Goal: Information Seeking & Learning: Find specific fact

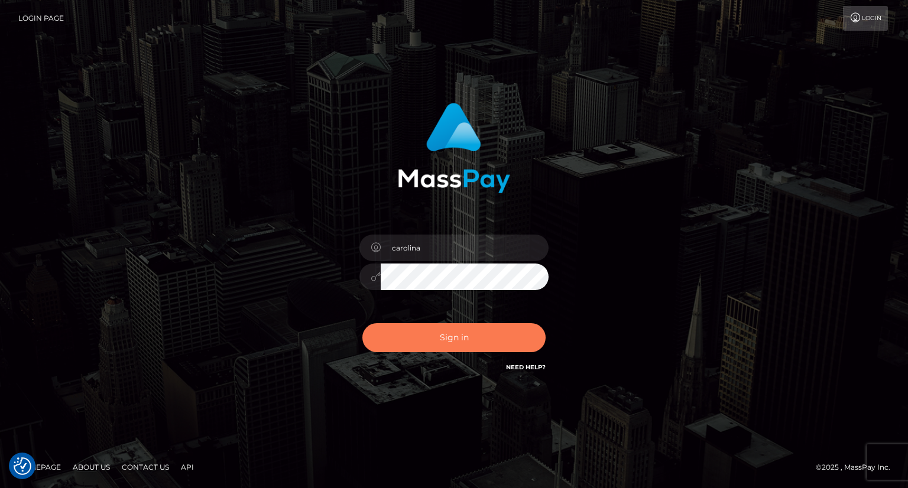
click at [451, 329] on button "Sign in" at bounding box center [453, 337] width 183 height 29
type input "carolina"
click at [466, 343] on button "Sign in" at bounding box center [453, 337] width 183 height 29
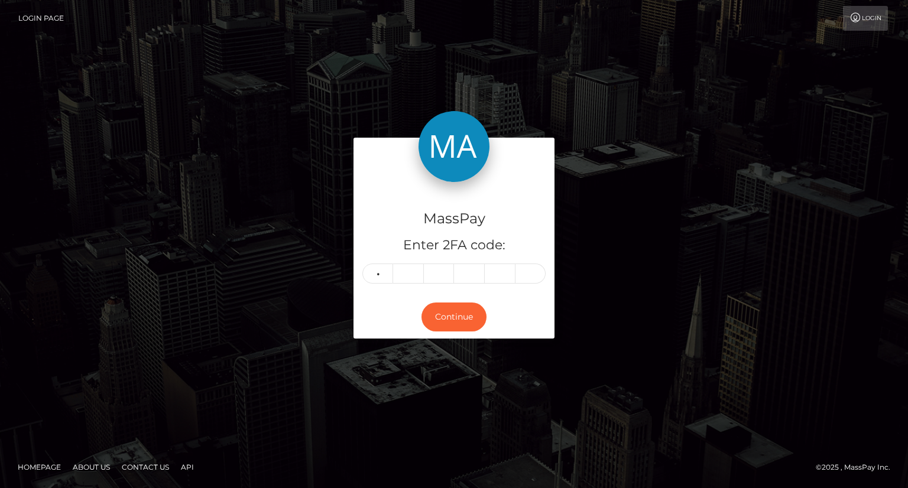
type input "0"
type input "9"
type input "3"
type input "0"
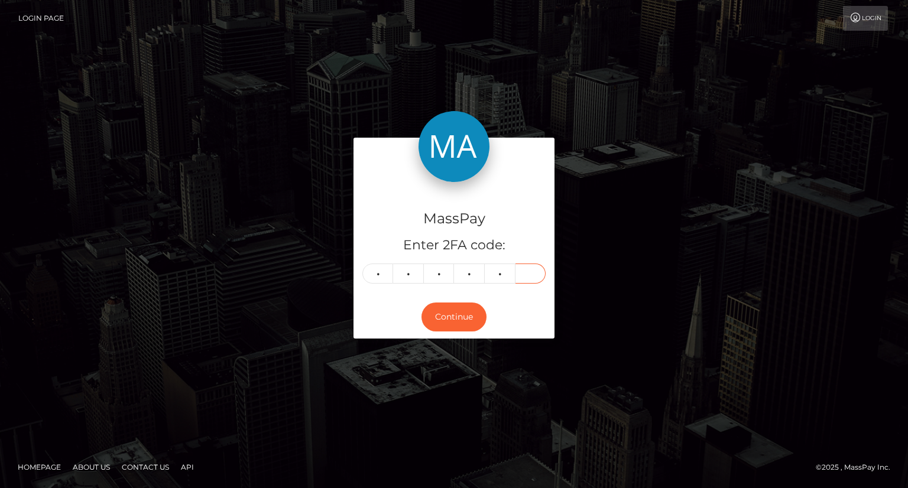
type input "5"
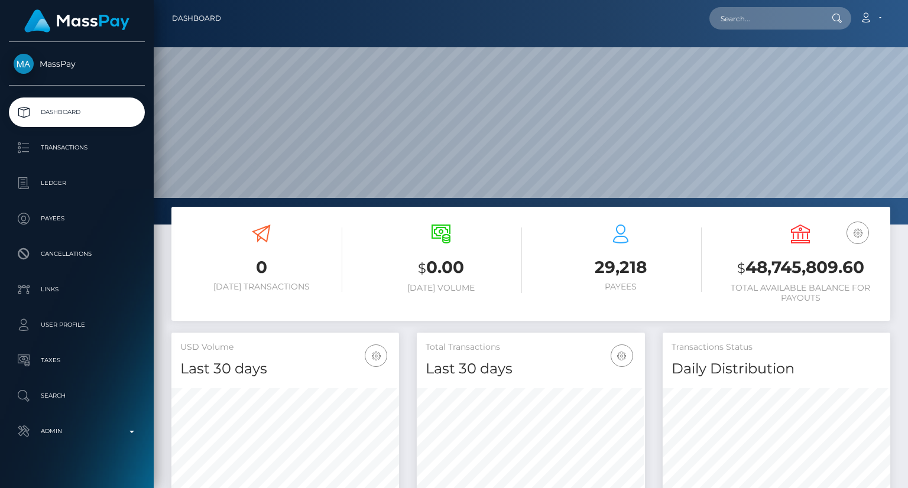
scroll to position [209, 227]
click at [785, 21] on input "text" at bounding box center [764, 18] width 111 height 22
paste input "pout_Tf8fybtZC8HQg"
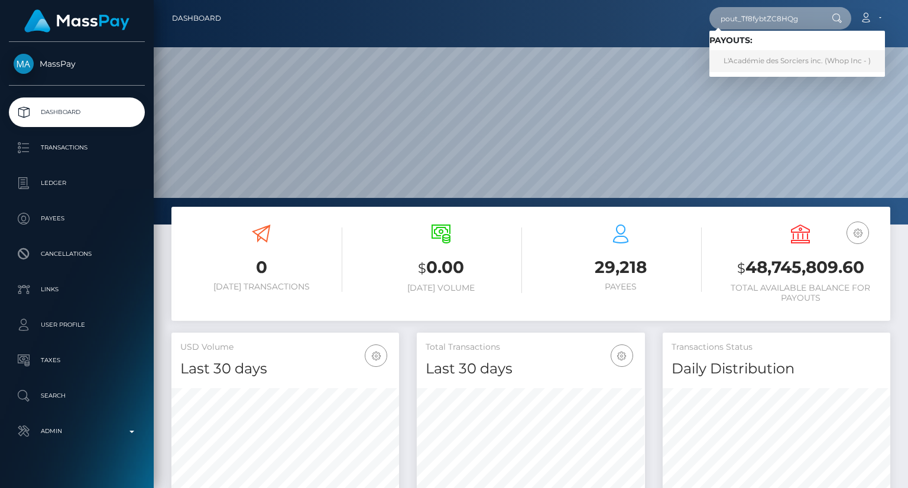
type input "pout_Tf8fybtZC8HQg"
click at [828, 56] on link "L'Académie des Sorciers inc. (Whop Inc - )" at bounding box center [797, 61] width 176 height 22
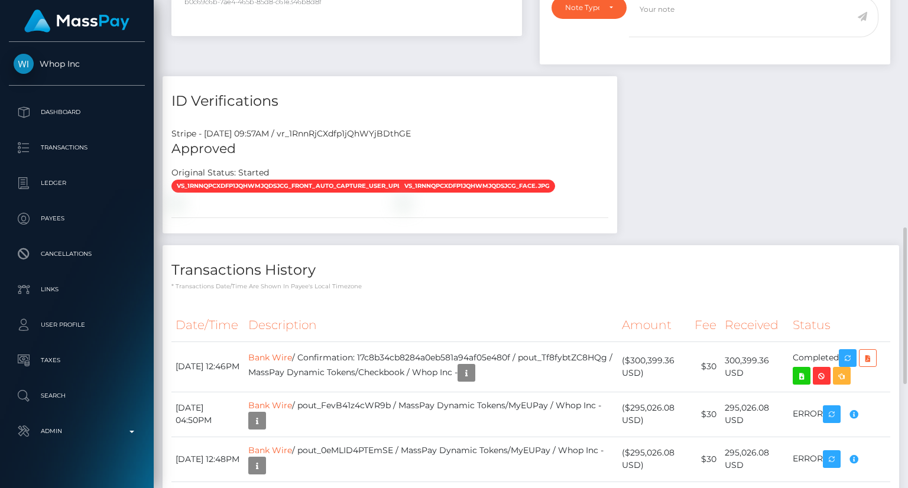
scroll to position [1033, 0]
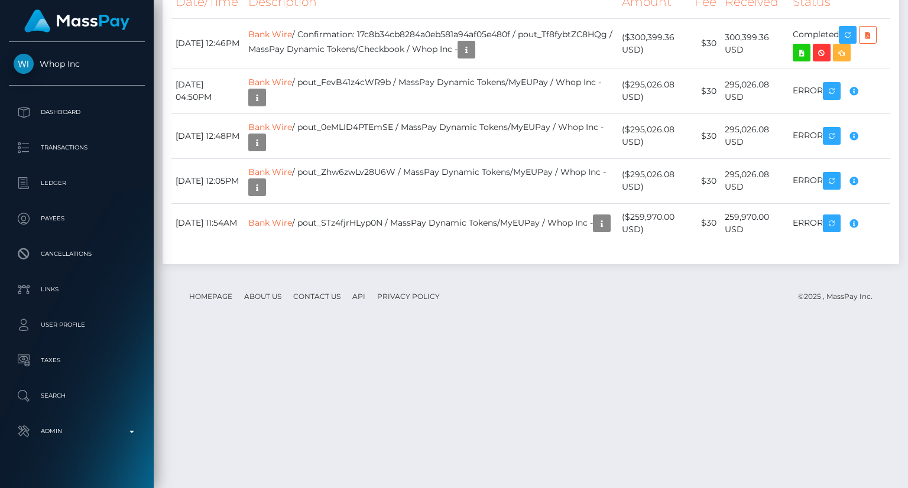
click at [852, 183] on div "Force status update" at bounding box center [836, 194] width 86 height 22
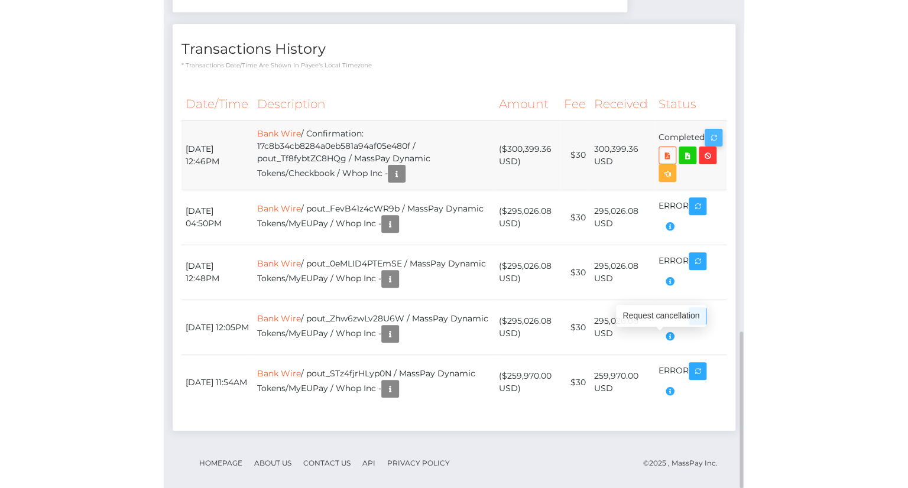
scroll to position [142, 170]
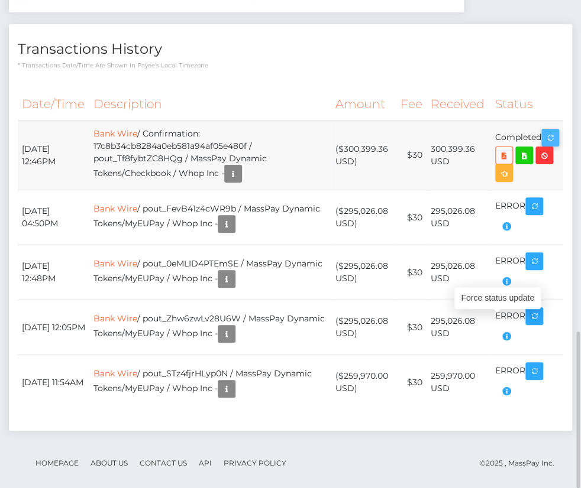
click at [543, 145] on icon "button" at bounding box center [550, 138] width 14 height 15
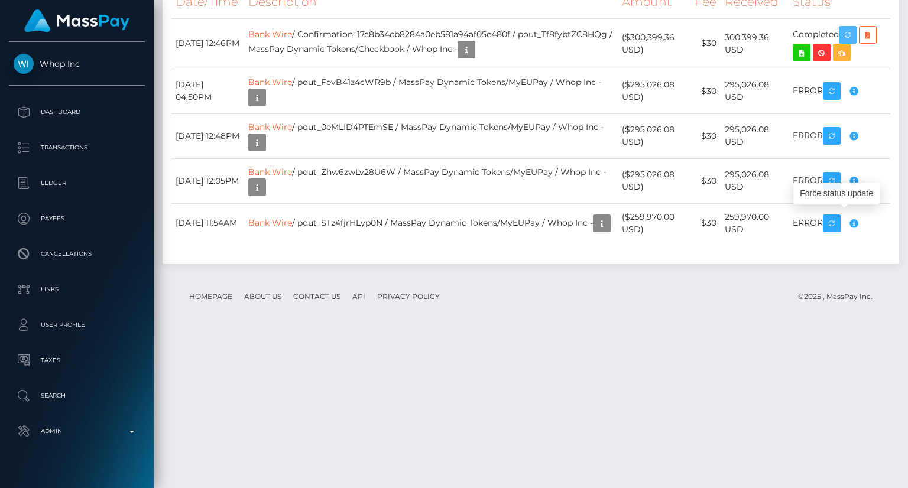
scroll to position [142, 227]
click at [855, 187] on div "Force status update" at bounding box center [836, 194] width 86 height 22
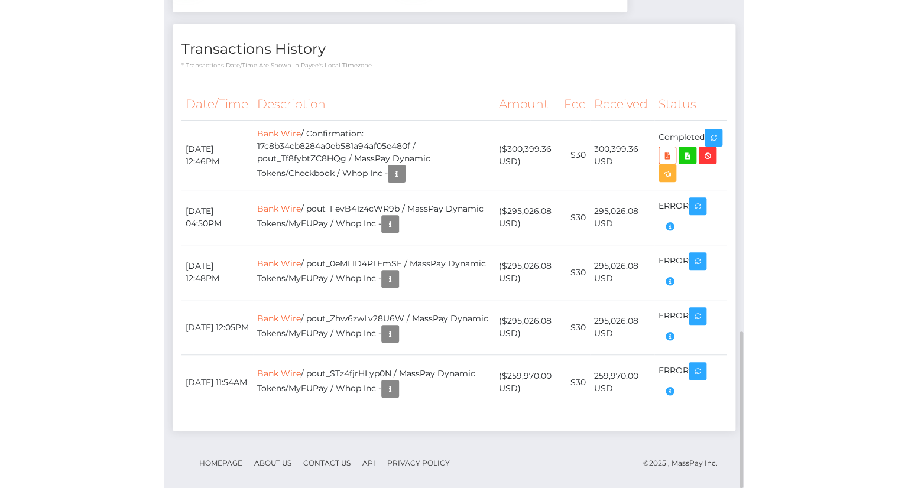
scroll to position [142, 170]
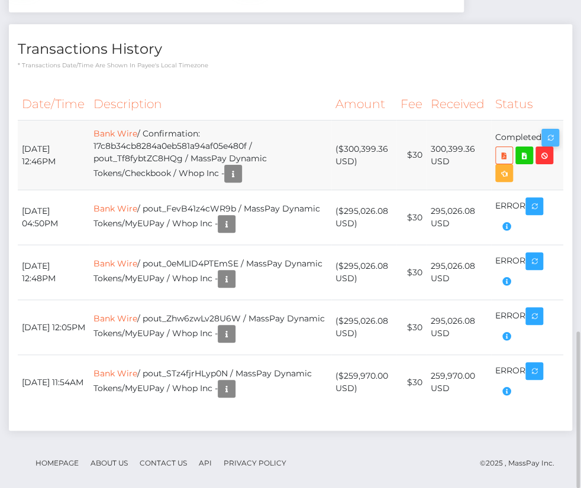
click at [543, 145] on icon "button" at bounding box center [550, 138] width 14 height 15
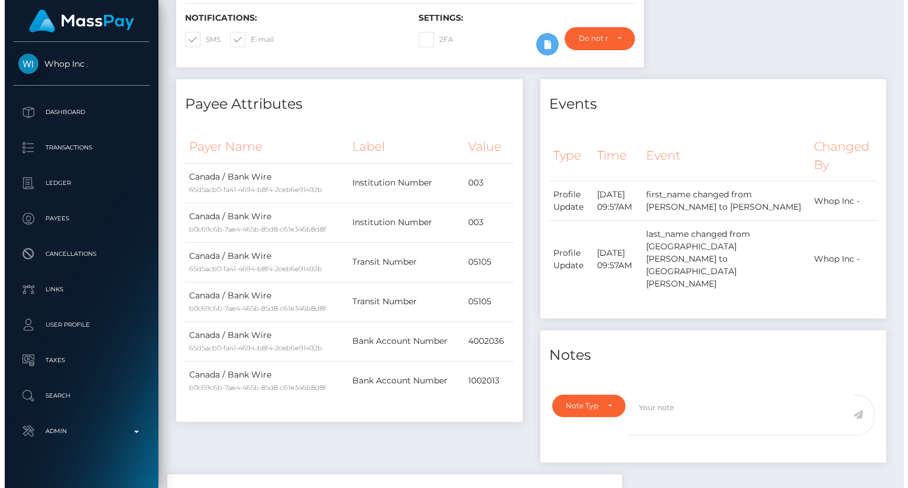
scroll to position [0, 0]
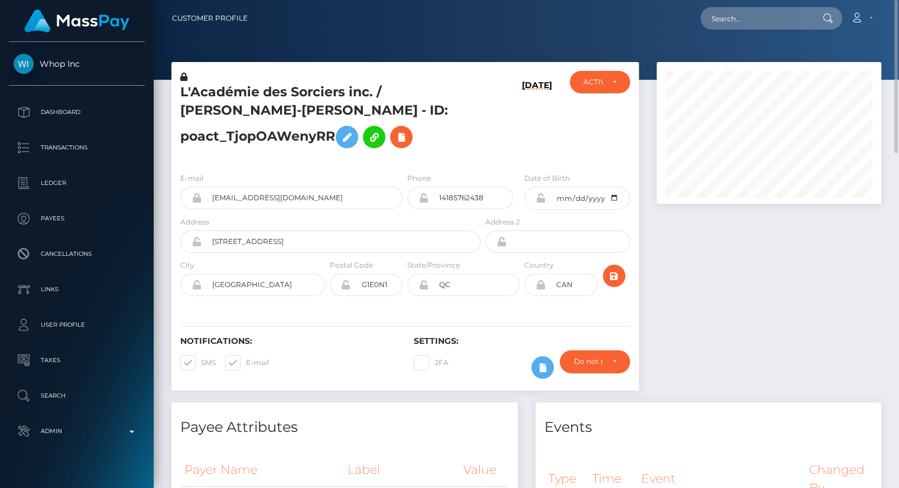
click at [200, 89] on h5 "L'Académie des Sorciers inc. / RAPHAËL ST-CYR - ID: poact_TjopOAWenyRR" at bounding box center [327, 118] width 294 height 71
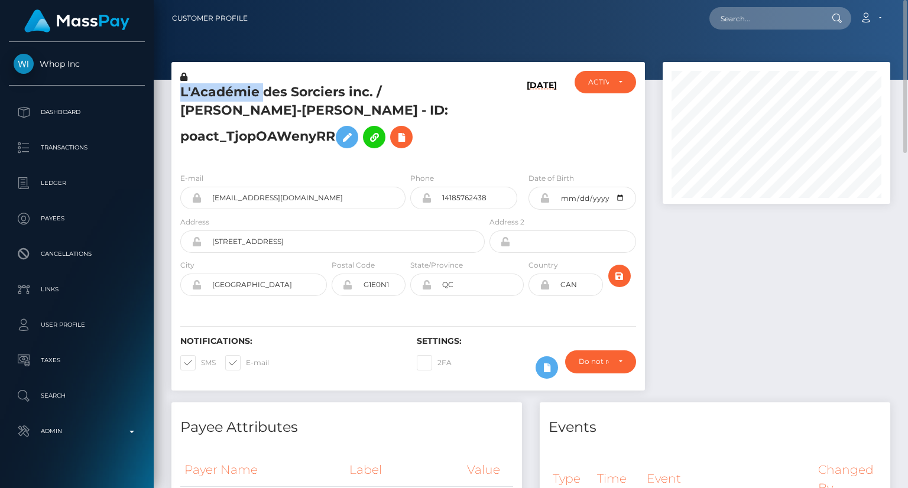
scroll to position [142, 227]
click at [200, 89] on h5 "L'Académie des Sorciers inc. / RAPHAËL ST-CYR - ID: poact_TjopOAWenyRR" at bounding box center [329, 118] width 298 height 71
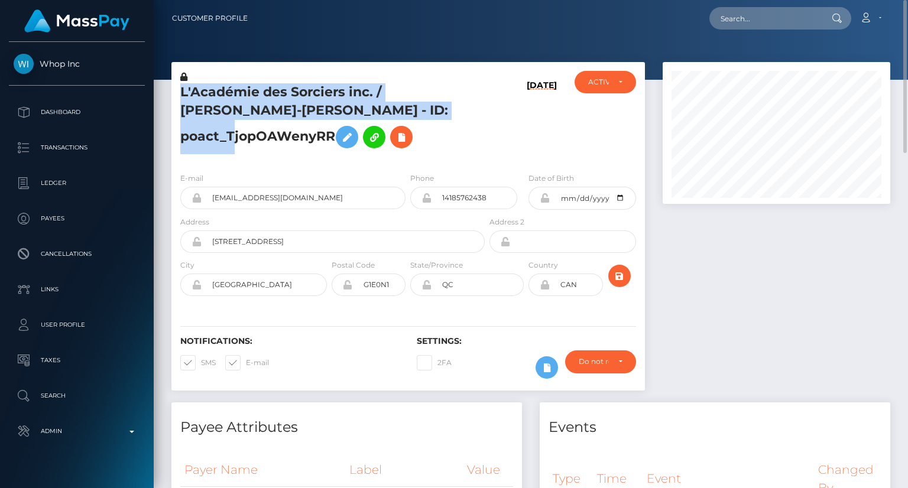
click at [200, 89] on h5 "L'Académie des Sorciers inc. / RAPHAËL ST-CYR - ID: poact_TjopOAWenyRR" at bounding box center [329, 118] width 298 height 71
copy h5 "L'Académie des Sorciers inc. / RAPHAËL ST-CYR - ID: poact_TjopOAWenyRR"
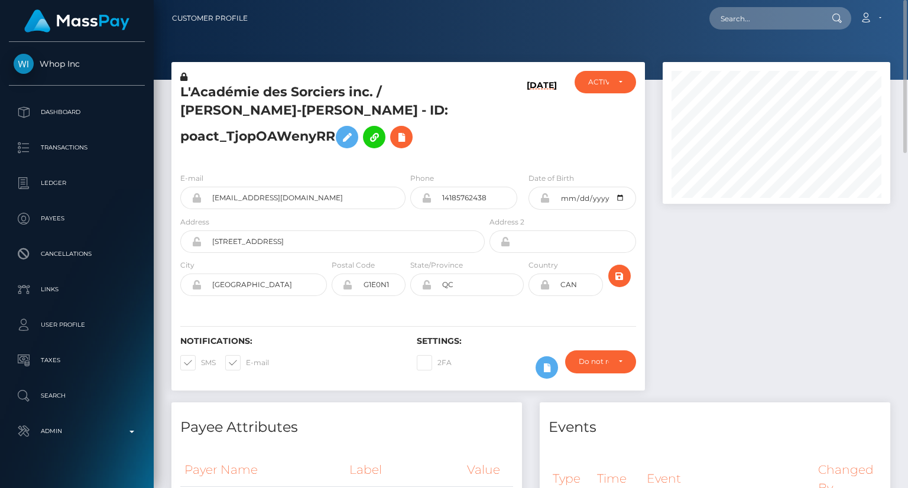
click at [873, 307] on div at bounding box center [776, 232] width 245 height 341
click at [245, 187] on input "support@wizardacademy.io" at bounding box center [304, 198] width 204 height 22
click at [907, 288] on div at bounding box center [903, 244] width 9 height 488
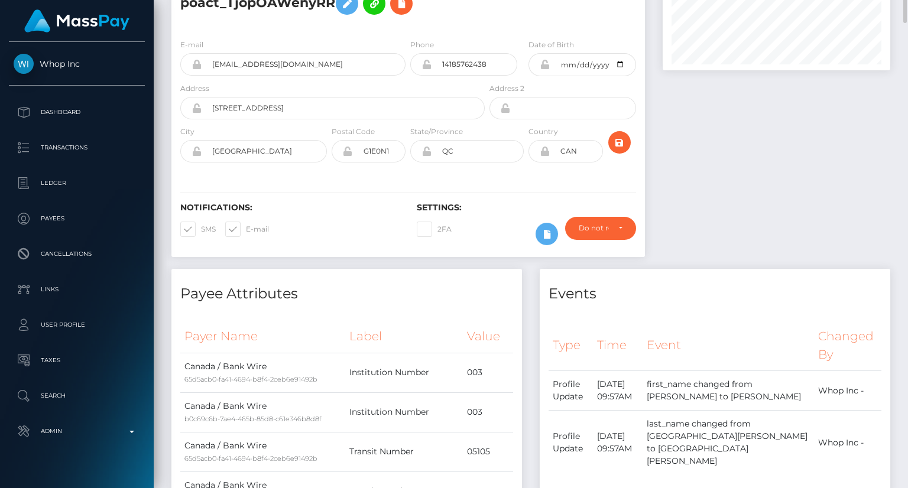
scroll to position [0, 0]
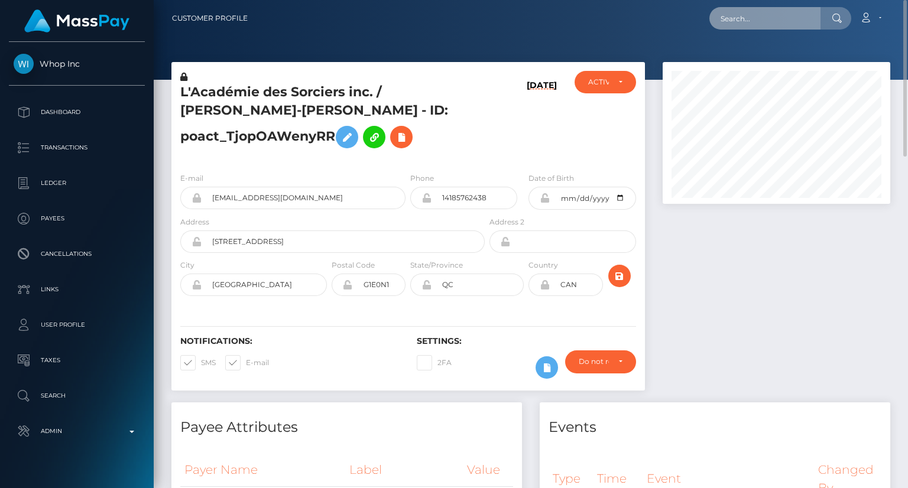
click at [731, 17] on input "text" at bounding box center [764, 18] width 111 height 22
paste input "themuseinteriors@gmail.com"
click at [813, 17] on input "themuseinteriors@gmail.com" at bounding box center [764, 18] width 111 height 22
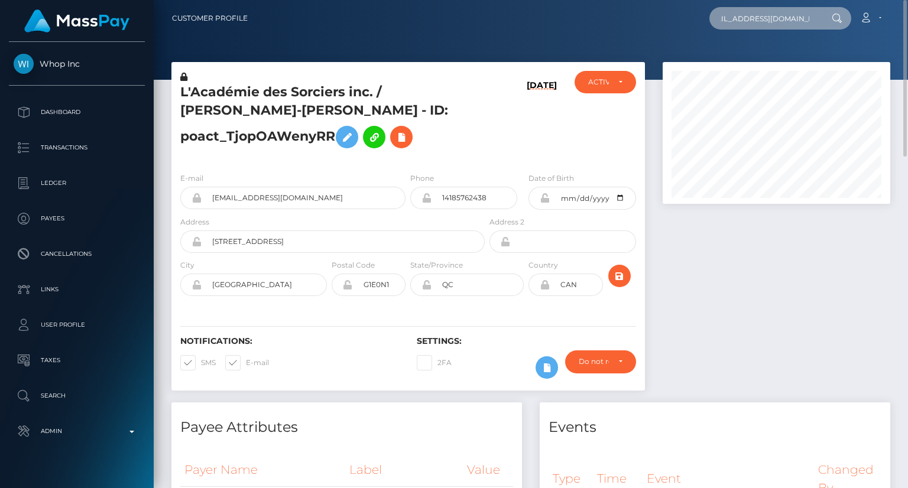
click at [800, 15] on input "themuseinteriors@gmail.com" at bounding box center [764, 18] width 111 height 22
click at [777, 17] on input "themuseinteriors@gmail.com" at bounding box center [764, 18] width 111 height 22
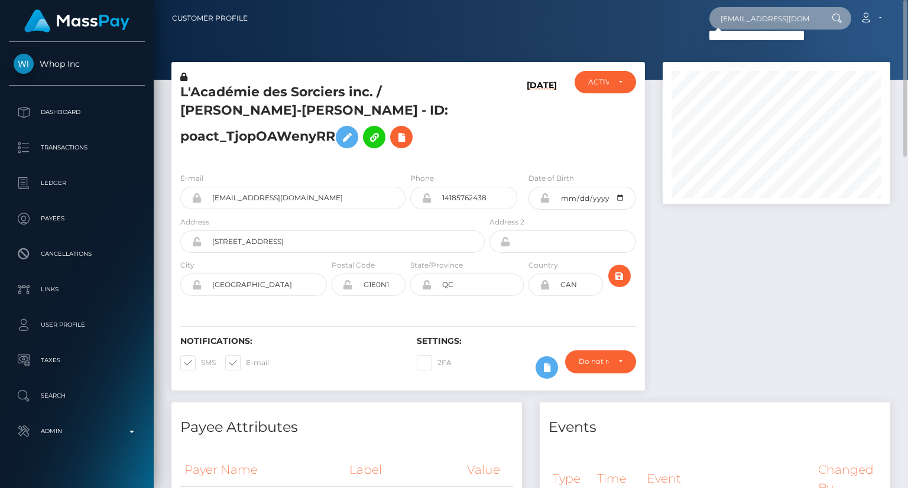
click at [777, 17] on input "themuseinteriors@gmail.com" at bounding box center [764, 18] width 111 height 22
click at [734, 17] on input "themuseinteriors@gmail.com" at bounding box center [764, 18] width 111 height 22
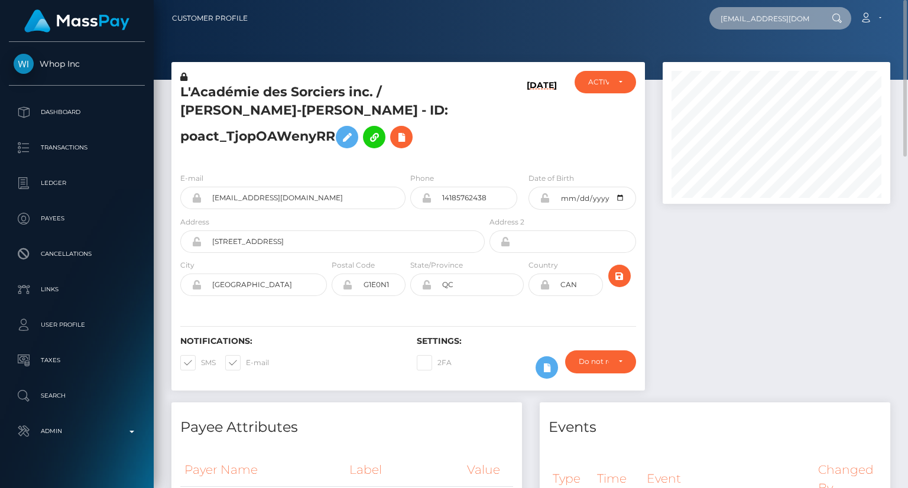
paste input "766072506258825220"
type input "766072506258825220"
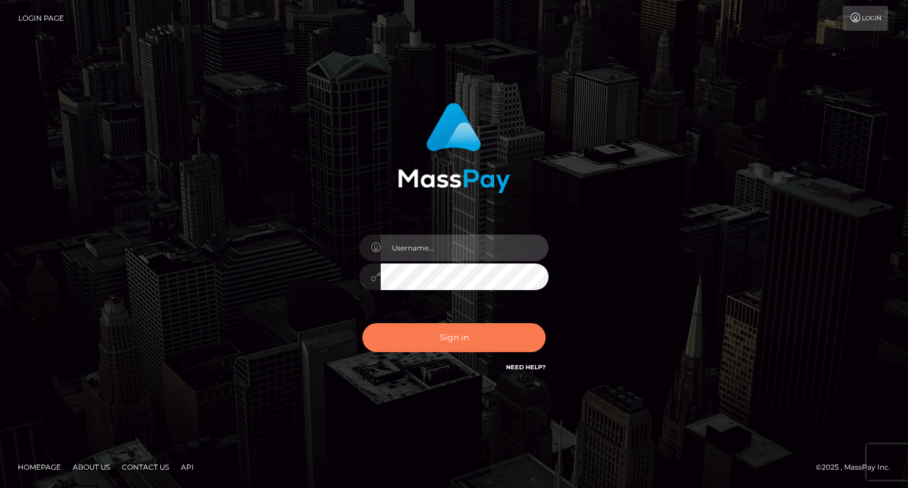
type input "carolina"
click at [455, 351] on button "Sign in" at bounding box center [453, 337] width 183 height 29
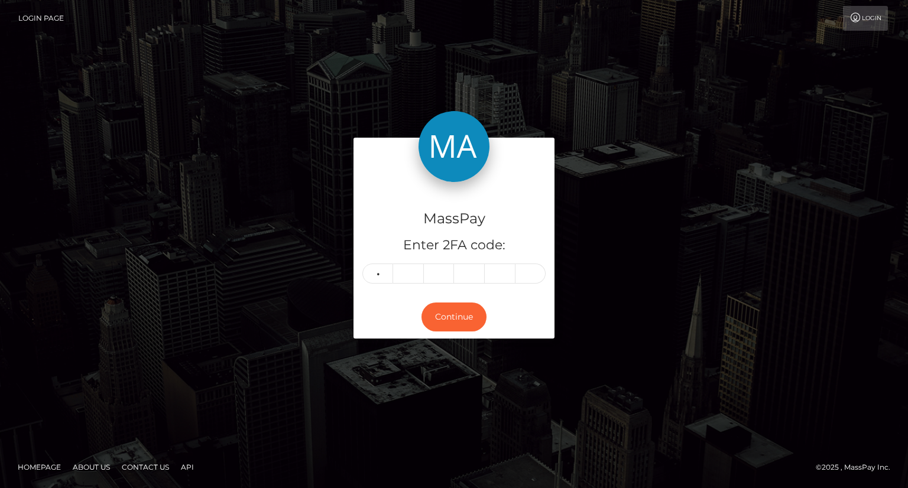
type input "2"
type input "7"
type input "4"
type input "3"
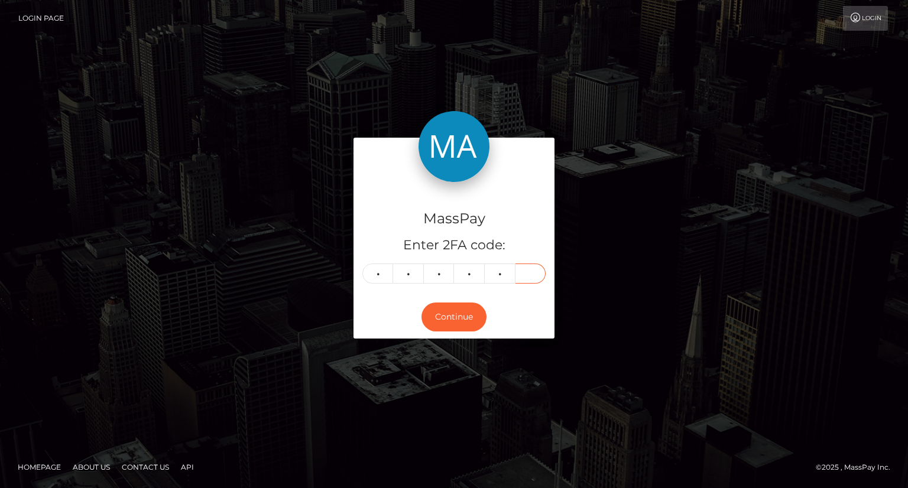
type input "3"
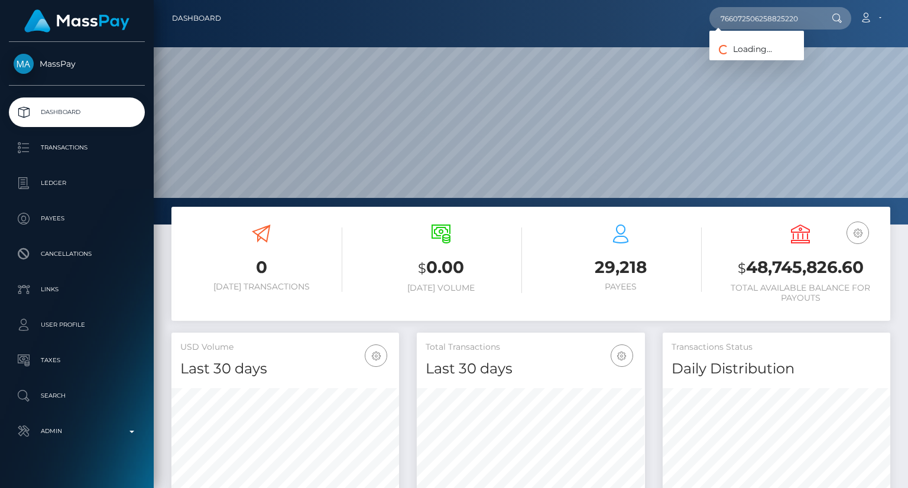
scroll to position [209, 227]
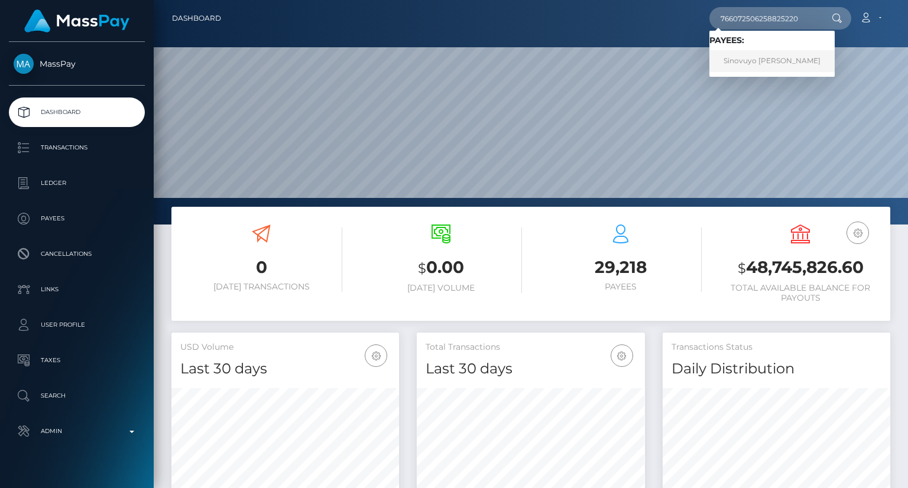
type input "766072506258825220"
click at [776, 58] on link "Sinovuyo [PERSON_NAME]" at bounding box center [771, 61] width 125 height 22
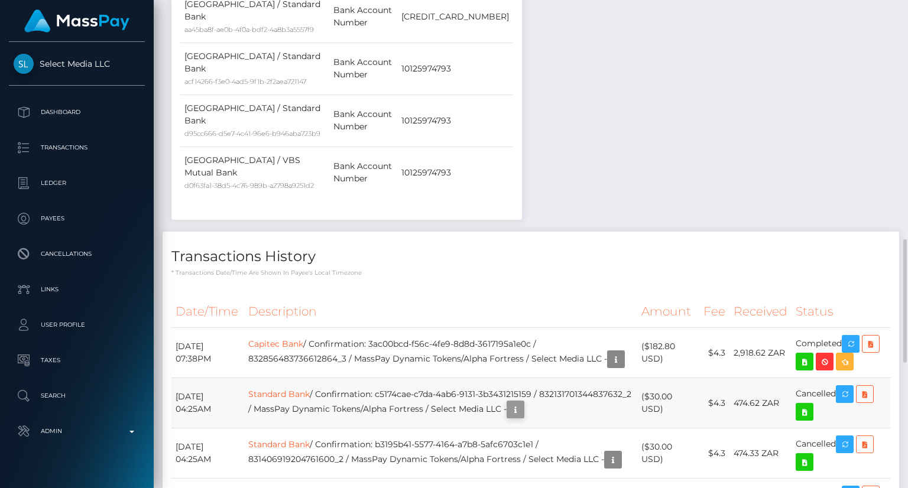
scroll to position [142, 227]
click at [508, 403] on icon "button" at bounding box center [515, 410] width 14 height 15
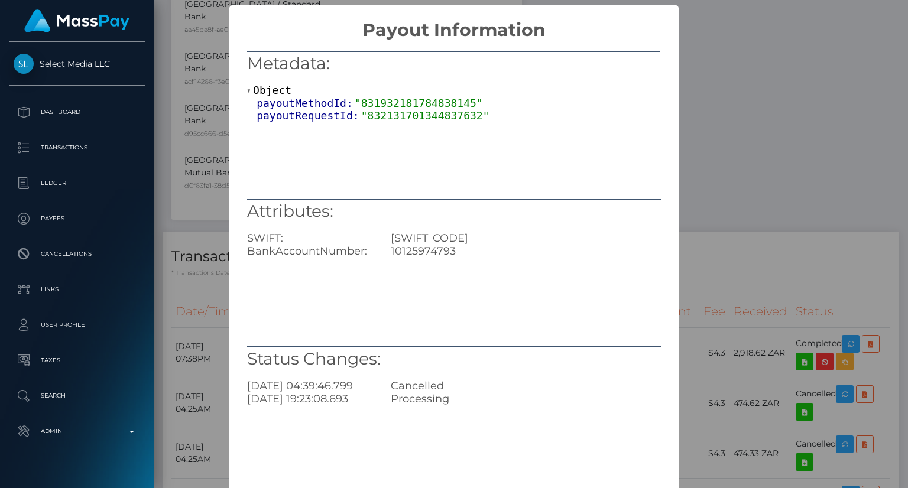
scroll to position [59, 0]
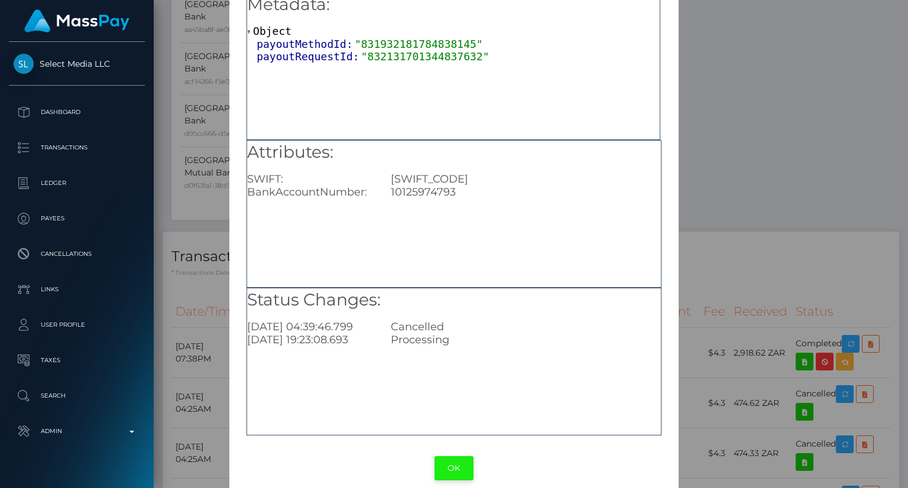
click at [454, 474] on button "OK" at bounding box center [453, 468] width 39 height 24
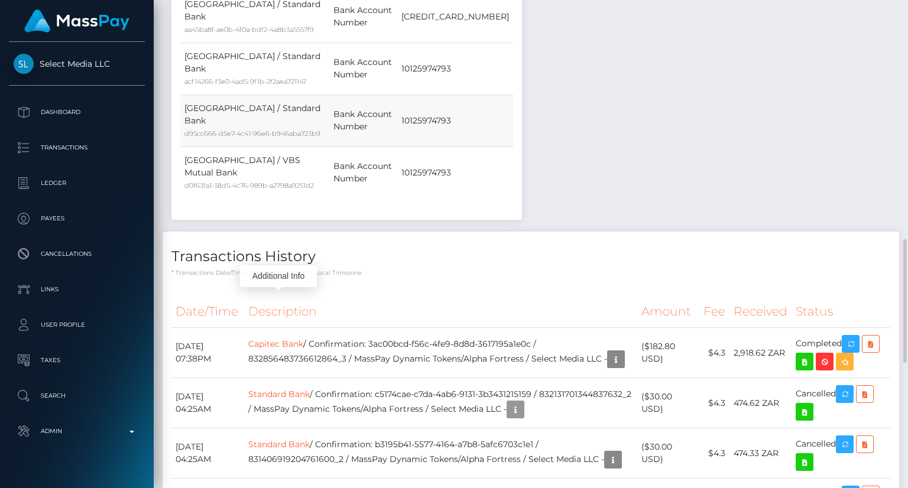
scroll to position [142, 227]
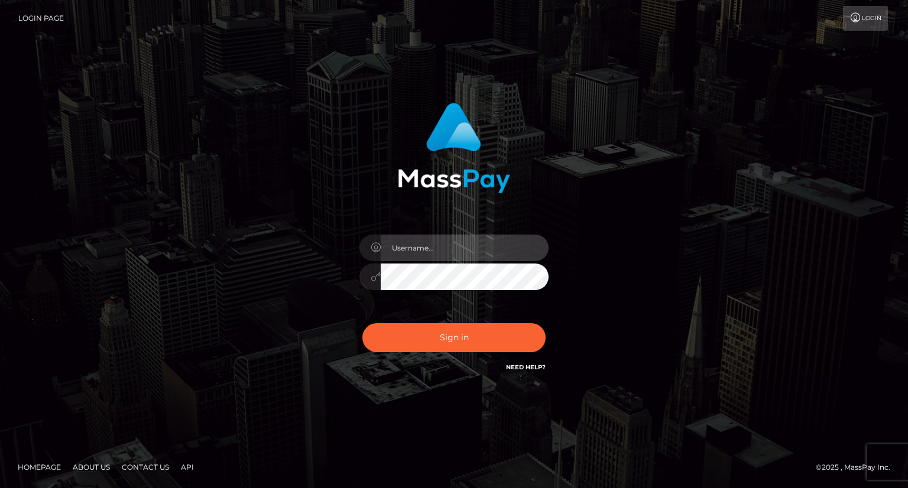
type input "carolina"
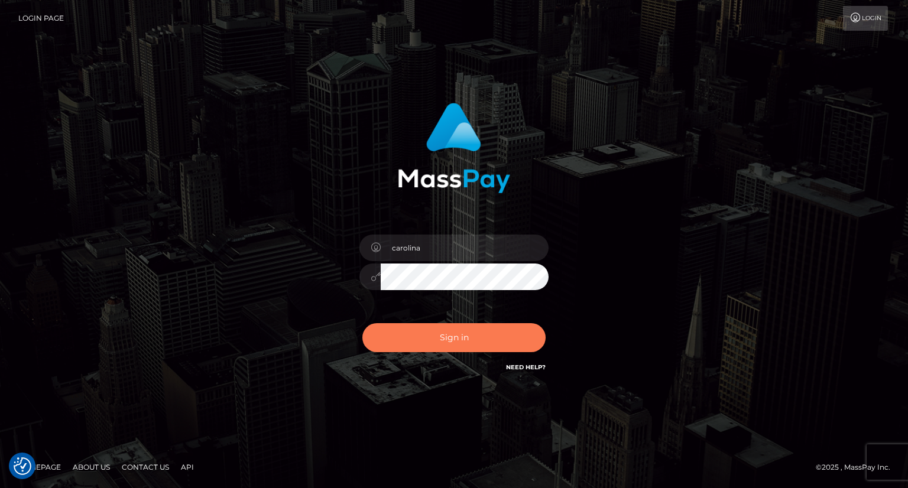
drag, startPoint x: 504, startPoint y: 329, endPoint x: 787, endPoint y: 251, distance: 293.9
click at [504, 329] on button "Sign in" at bounding box center [453, 337] width 183 height 29
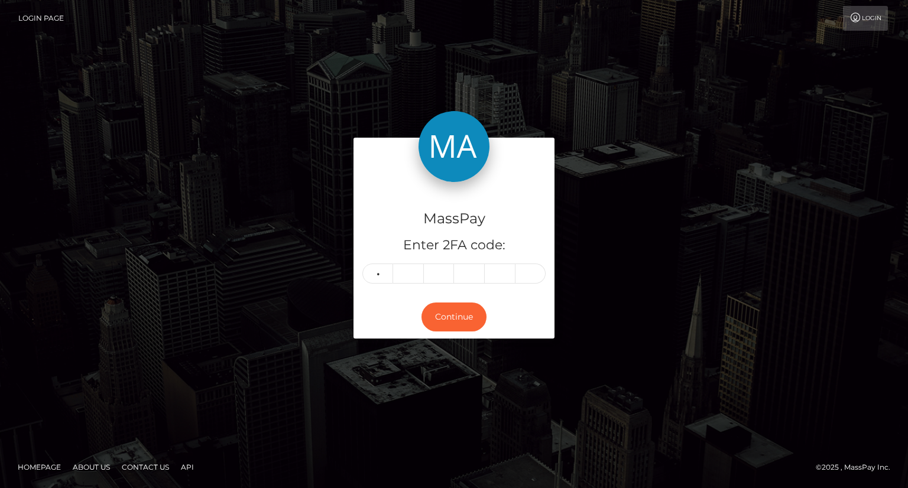
type input "8"
type input "2"
type input "9"
type input "1"
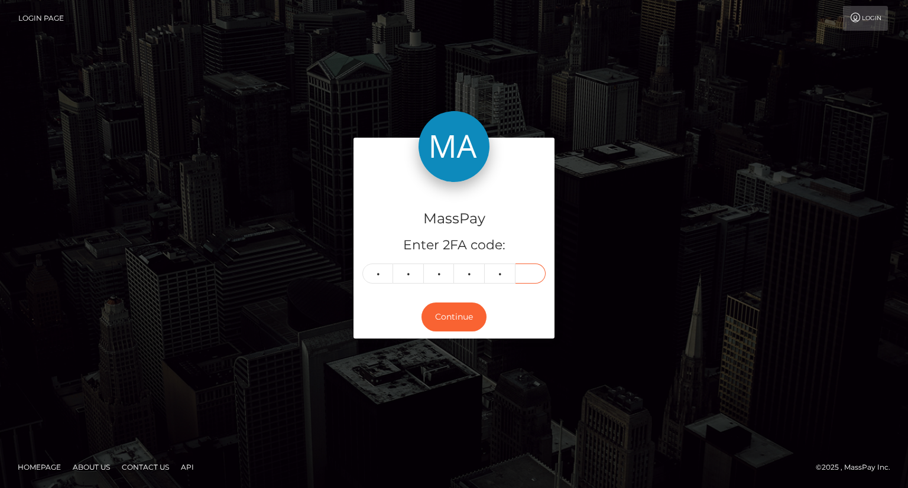
type input "3"
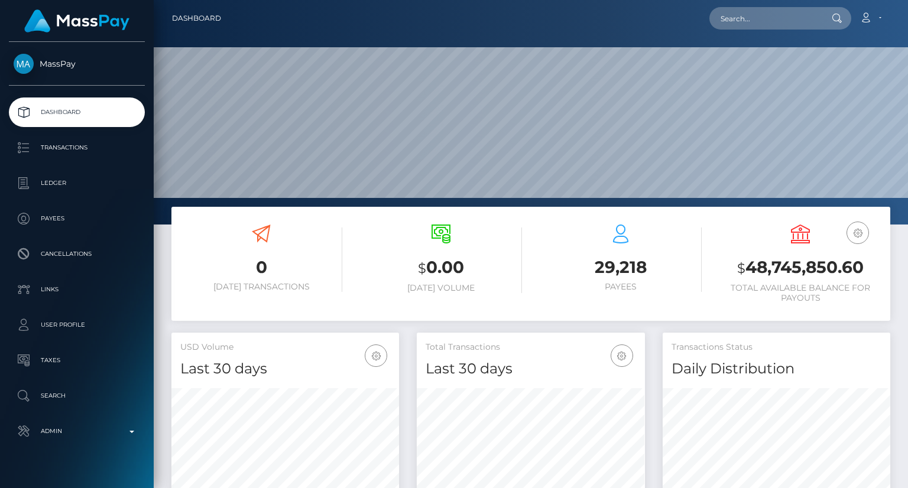
scroll to position [209, 227]
click at [768, 15] on input "text" at bounding box center [764, 18] width 111 height 22
paste input "MSP1de73344acc6dd7"
type input "MSP1de73344acc6dd7"
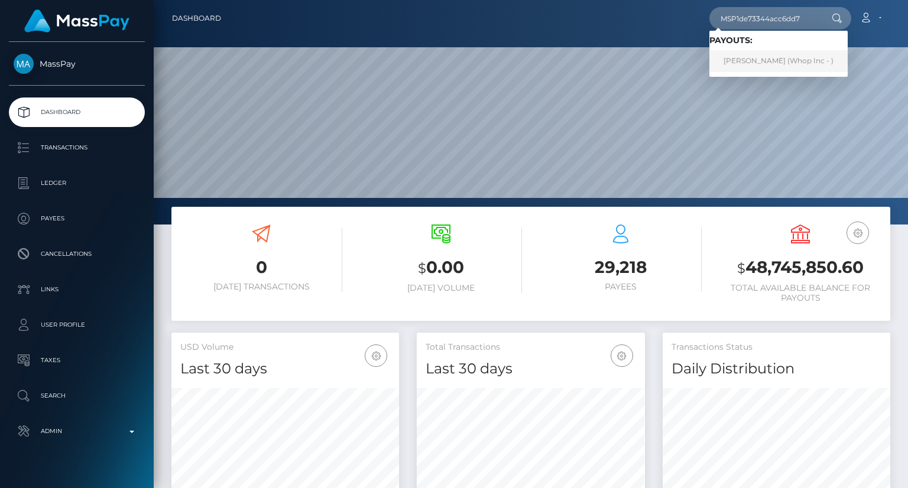
click at [802, 62] on link "ROGERIO BERNAL RIOS (Whop Inc - )" at bounding box center [778, 61] width 138 height 22
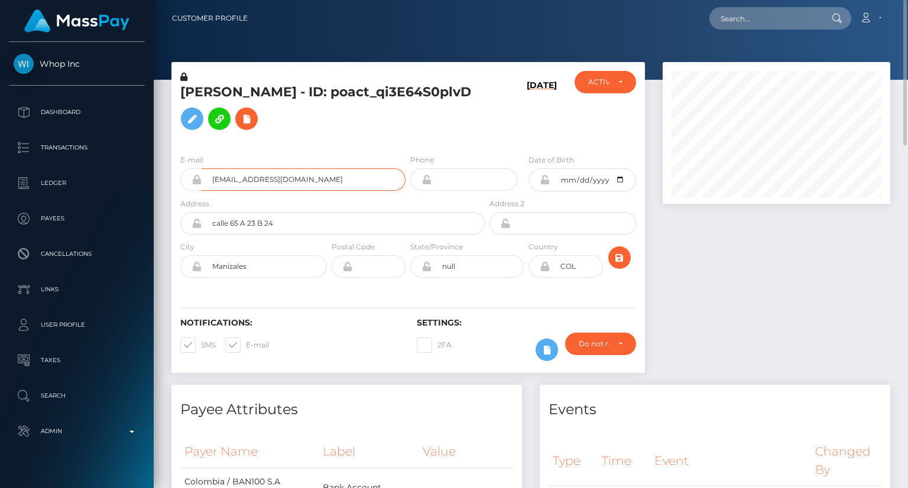
click at [245, 182] on input "[EMAIL_ADDRESS][DOMAIN_NAME]" at bounding box center [304, 179] width 204 height 22
click at [246, 182] on input "[EMAIL_ADDRESS][DOMAIN_NAME]" at bounding box center [304, 179] width 204 height 22
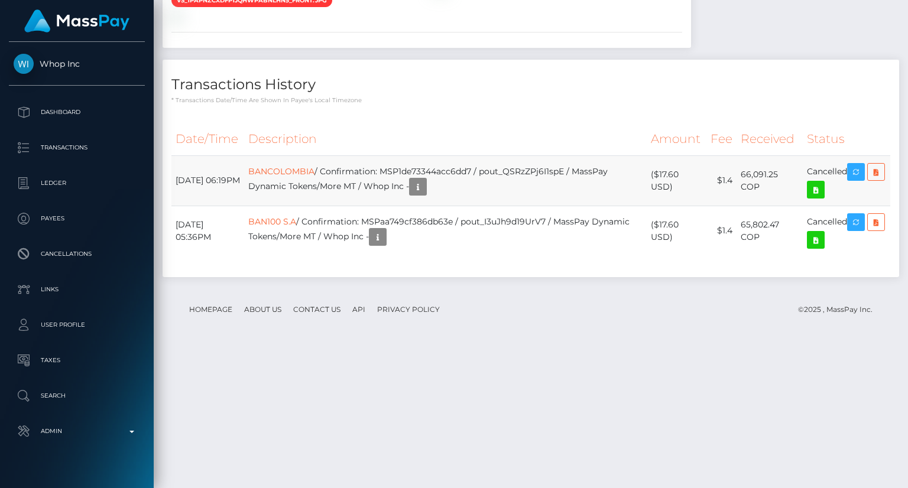
scroll to position [1146, 0]
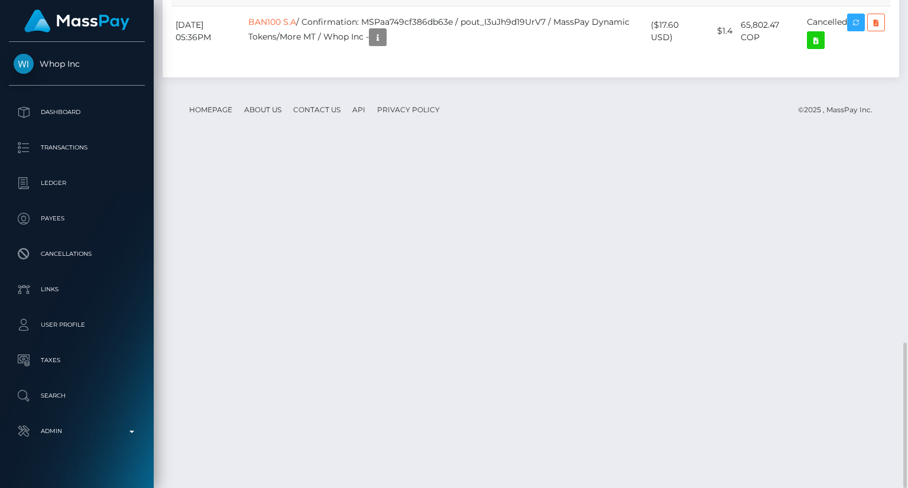
drag, startPoint x: 673, startPoint y: 325, endPoint x: 659, endPoint y: 313, distance: 18.6
copy td "$17.60 USD"
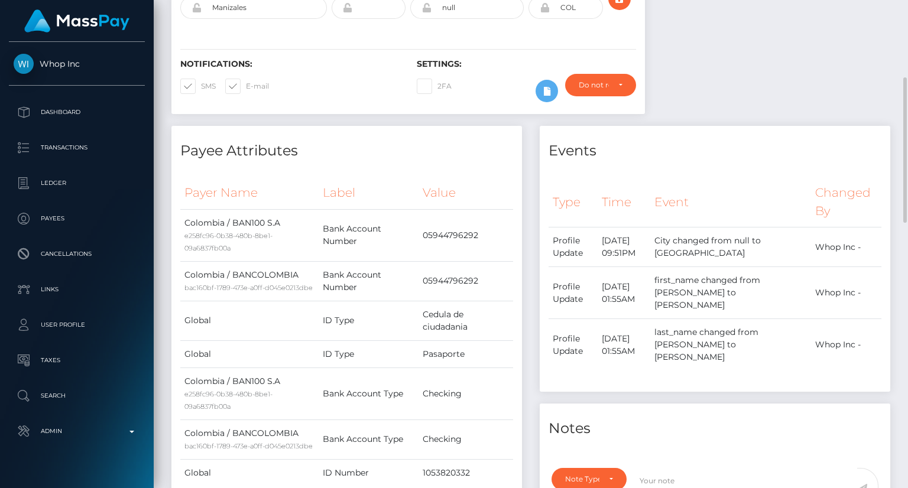
scroll to position [0, 0]
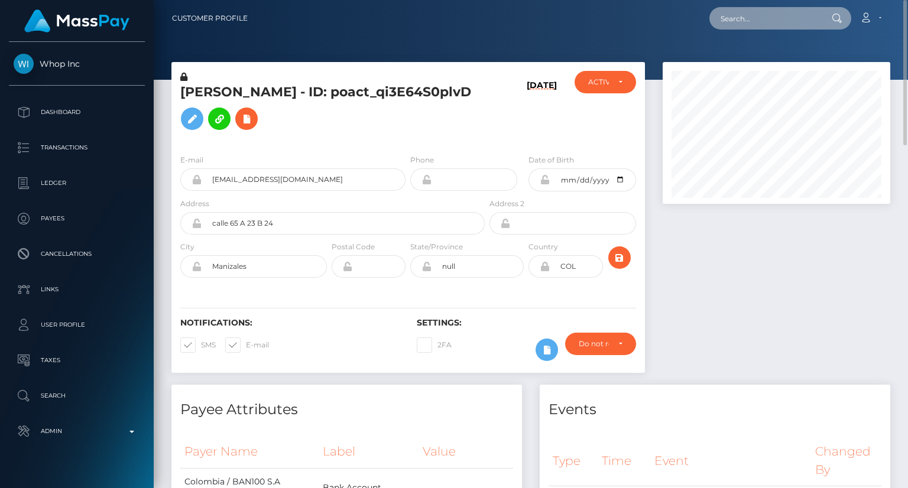
click at [751, 15] on input "text" at bounding box center [764, 18] width 111 height 22
paste input "MSP35285d18be685ef"
type input "MSP35285d18be685ef"
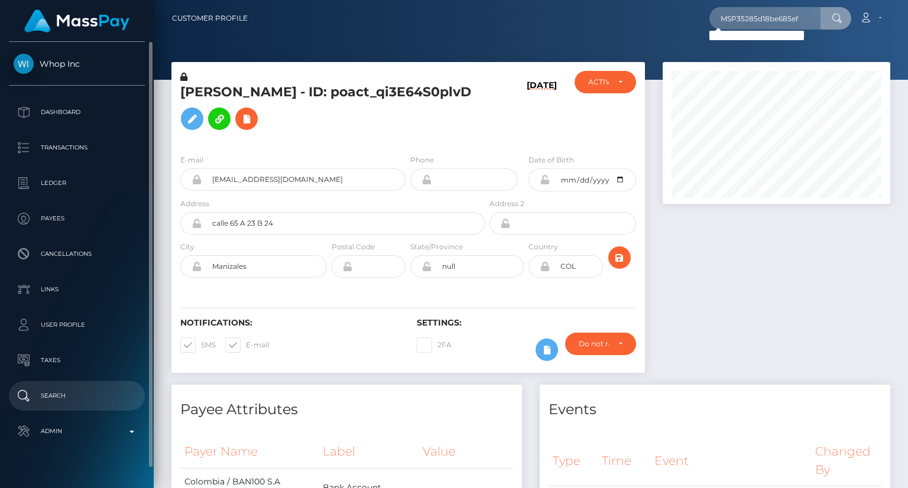
click at [62, 405] on link "Search" at bounding box center [77, 396] width 136 height 30
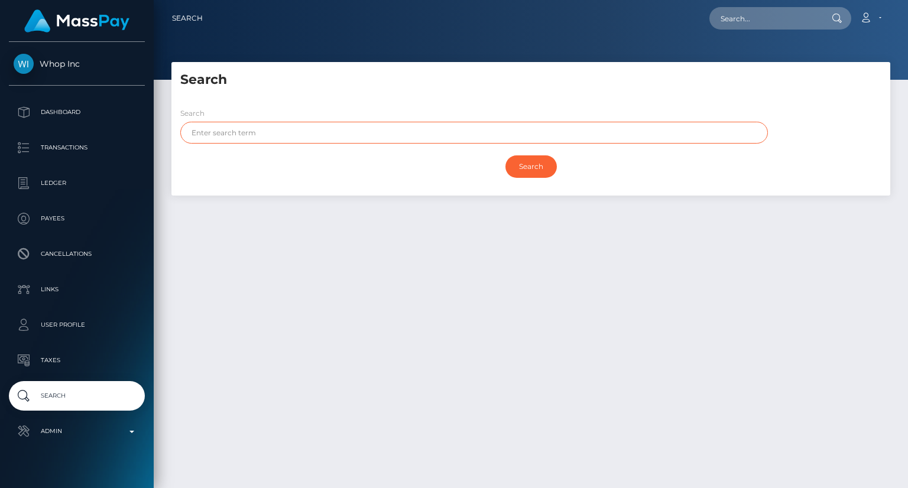
click at [411, 140] on input "text" at bounding box center [474, 133] width 588 height 22
paste input "DINIZ DA SILVA"
click at [530, 173] on input "Search" at bounding box center [530, 166] width 51 height 22
drag, startPoint x: 215, startPoint y: 131, endPoint x: 170, endPoint y: 133, distance: 44.4
click at [170, 133] on div "Search Search DINIZ DA SILVA Search Payouts - 0 results Payee Name" at bounding box center [531, 134] width 737 height 145
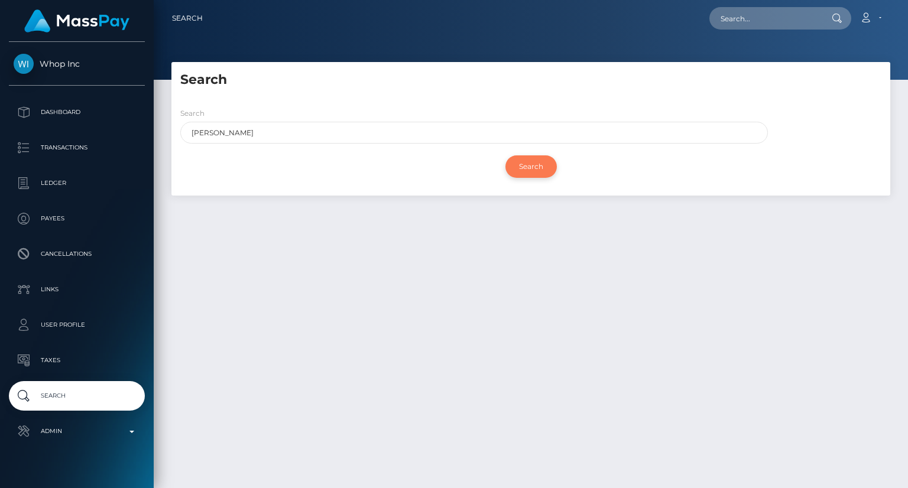
click at [522, 166] on input "Search" at bounding box center [530, 166] width 51 height 22
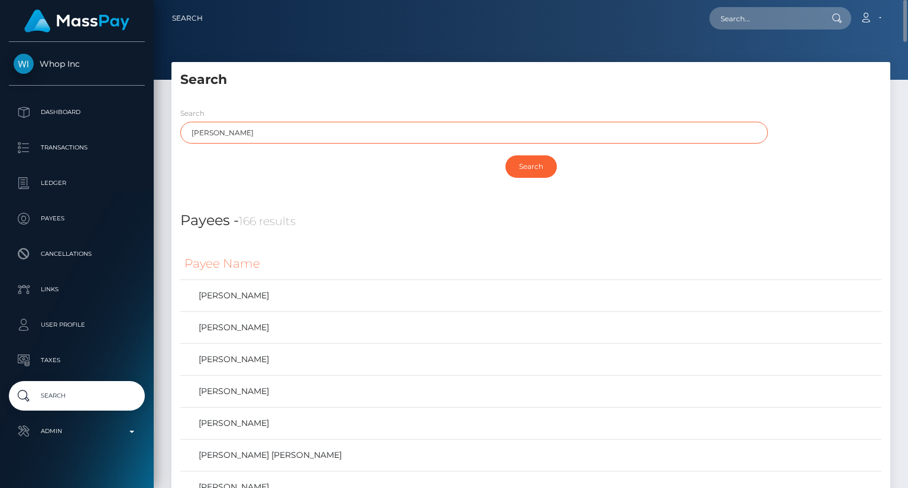
click at [215, 127] on input "DA SILVA" at bounding box center [474, 133] width 588 height 22
click at [215, 131] on input "DA SILVA" at bounding box center [474, 133] width 588 height 22
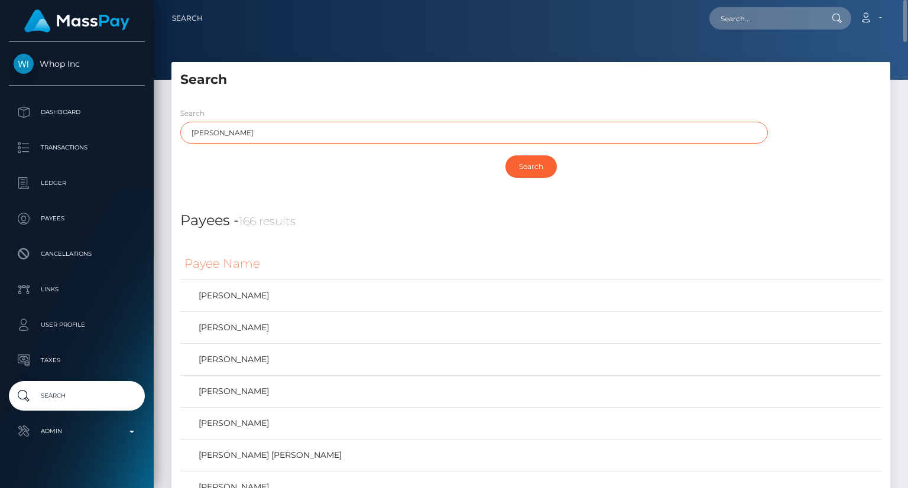
paste input "INIZ"
type input "DINIZ"
click at [526, 165] on input "Search" at bounding box center [530, 166] width 51 height 22
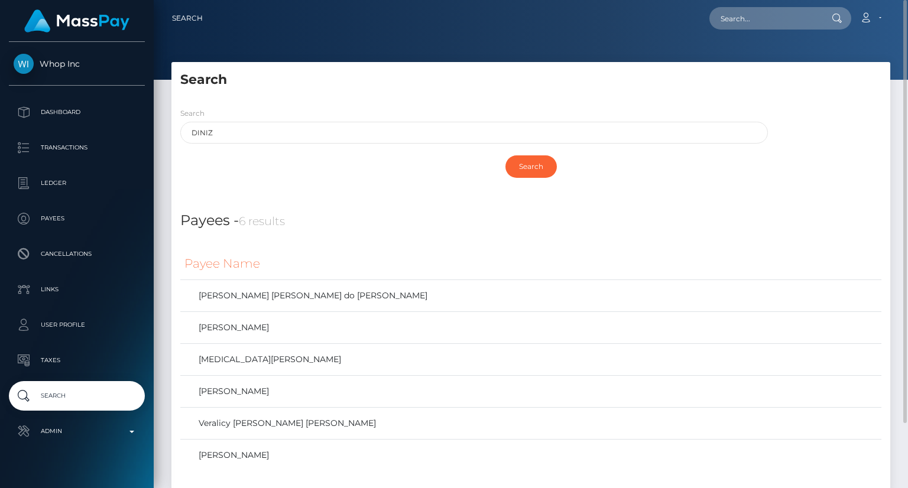
click at [777, 31] on nav "Search Loading... Loading..." at bounding box center [531, 18] width 754 height 37
click at [770, 20] on input "text" at bounding box center [764, 18] width 111 height 22
paste input "MSP7ed06c6a84fdf4d"
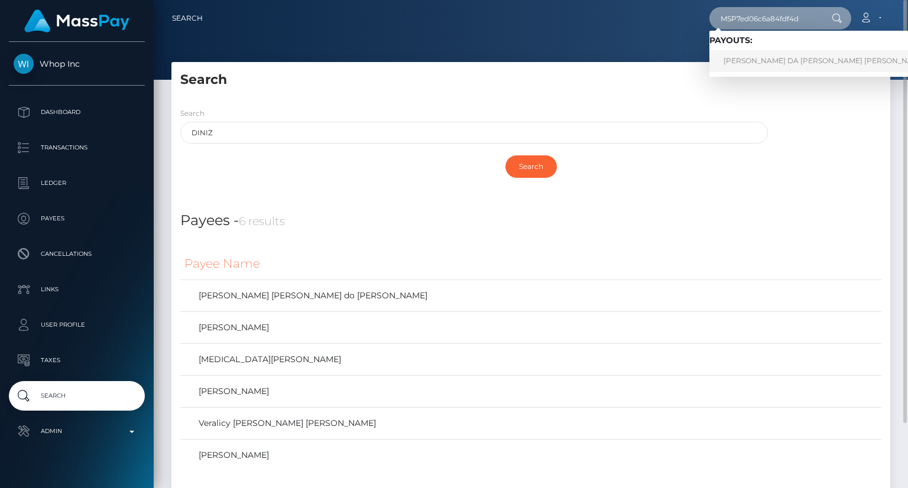
type input "MSP7ed06c6a84fdf4d"
click at [786, 60] on link "ALLAN DE ARAUJO DA SILVA De Araujo da Silva (Global Gifting Technologies Inc - …" at bounding box center [898, 61] width 379 height 22
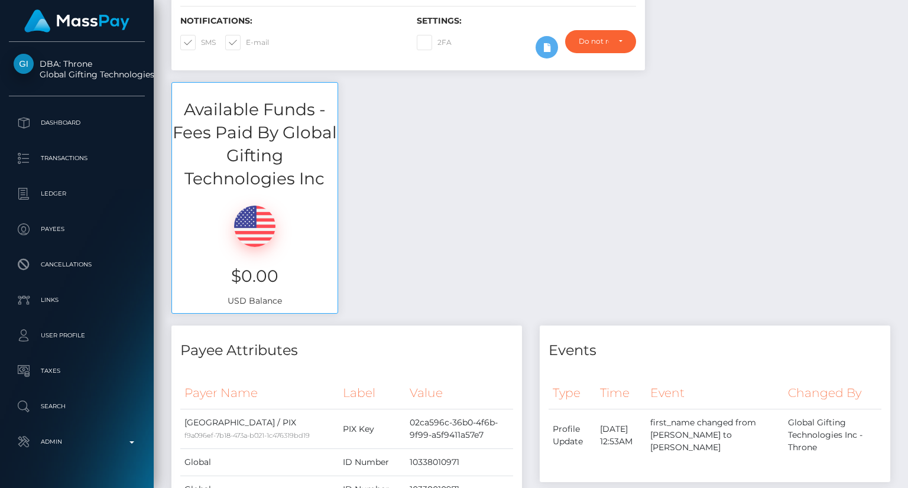
scroll to position [59, 0]
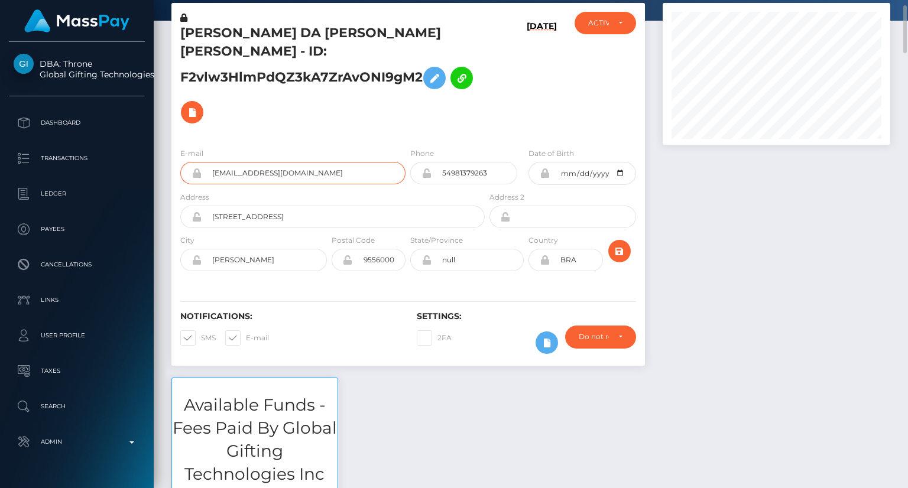
click at [252, 167] on input "[EMAIL_ADDRESS][DOMAIN_NAME]" at bounding box center [304, 173] width 204 height 22
click at [252, 166] on input "fs251110@gmail.com" at bounding box center [304, 173] width 204 height 22
click at [252, 165] on input "fs251110@gmail.com" at bounding box center [304, 173] width 204 height 22
click at [244, 176] on input "fs251110@gmail.com" at bounding box center [304, 173] width 204 height 22
click at [244, 174] on input "fs251110@gmail.com" at bounding box center [304, 173] width 204 height 22
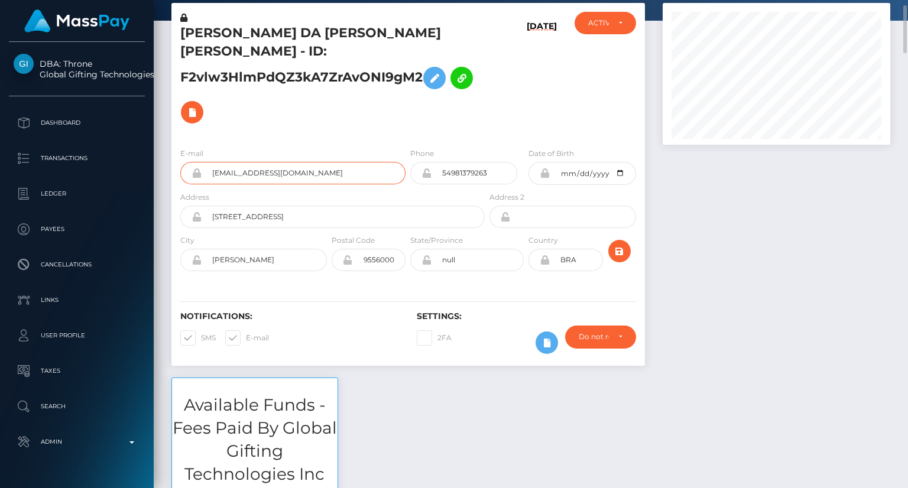
click at [244, 174] on input "fs251110@gmail.com" at bounding box center [304, 173] width 204 height 22
click at [244, 173] on input "fs251110@gmail.com" at bounding box center [304, 173] width 204 height 22
drag, startPoint x: 244, startPoint y: 173, endPoint x: 246, endPoint y: 167, distance: 6.4
click at [242, 171] on input "fs251110@gmail.com" at bounding box center [304, 173] width 204 height 22
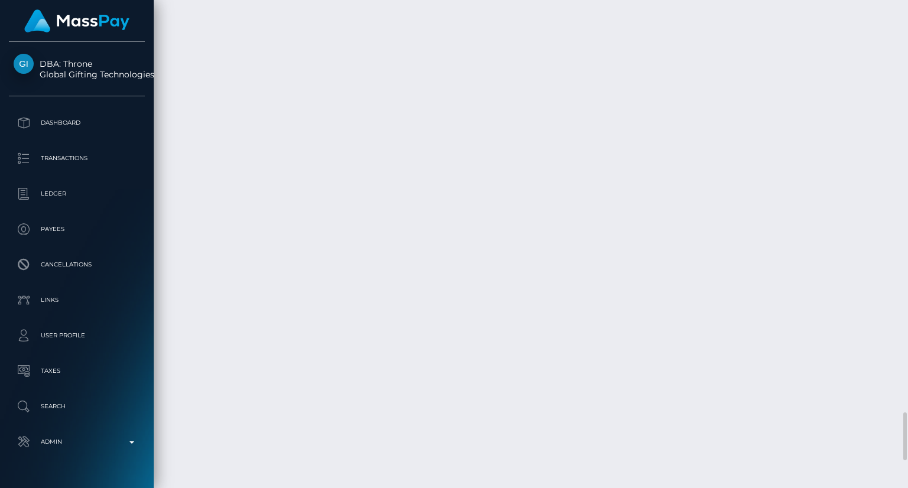
scroll to position [4079, 0]
drag, startPoint x: 660, startPoint y: 241, endPoint x: 648, endPoint y: 225, distance: 19.8
copy td "$60.00 USD"
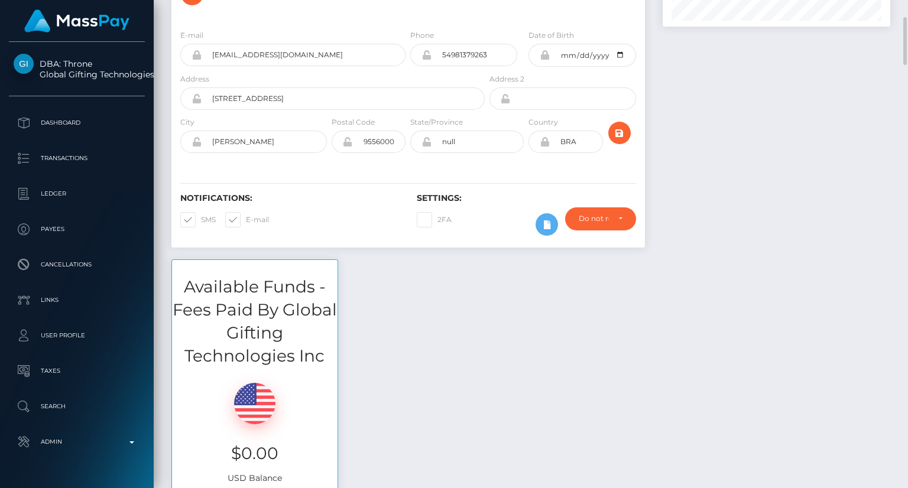
scroll to position [0, 0]
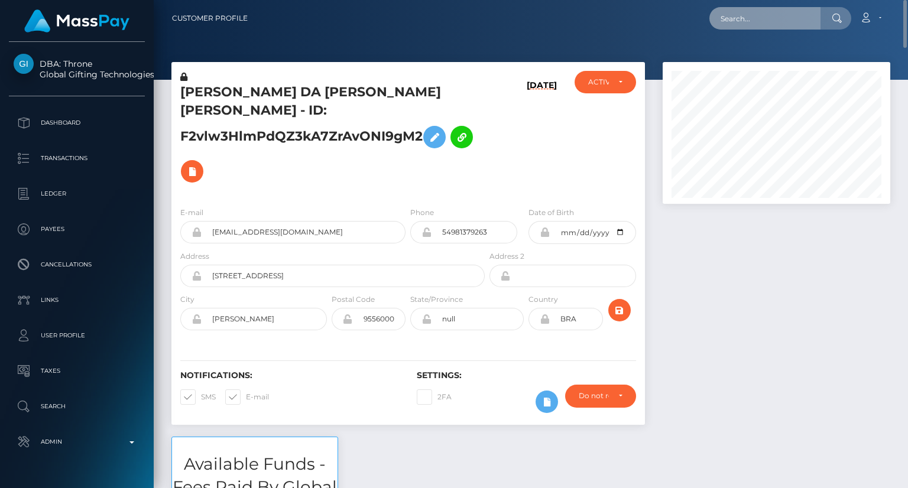
click at [738, 21] on input "text" at bounding box center [764, 18] width 111 height 22
paste input "MSP84b8188e024940e"
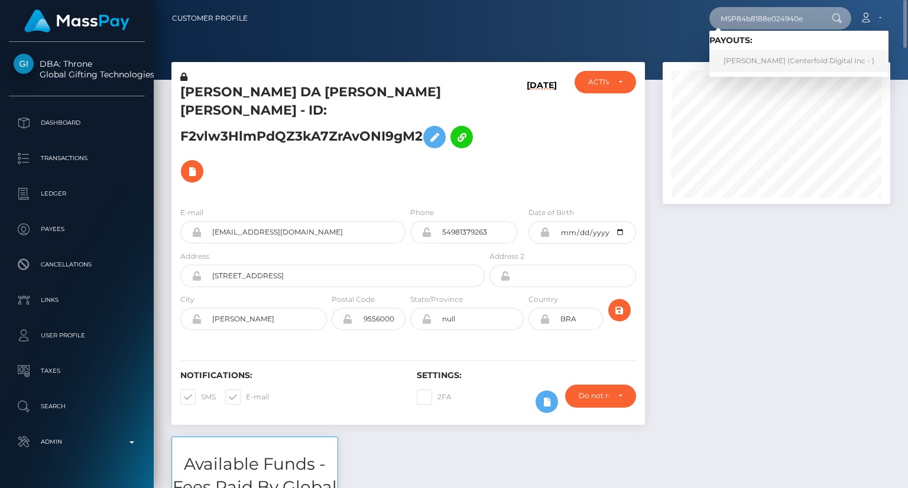
type input "MSP84b8188e024940e"
click at [753, 59] on link "Dahiana vanegas (Centerfold Digital Inc - )" at bounding box center [798, 61] width 179 height 22
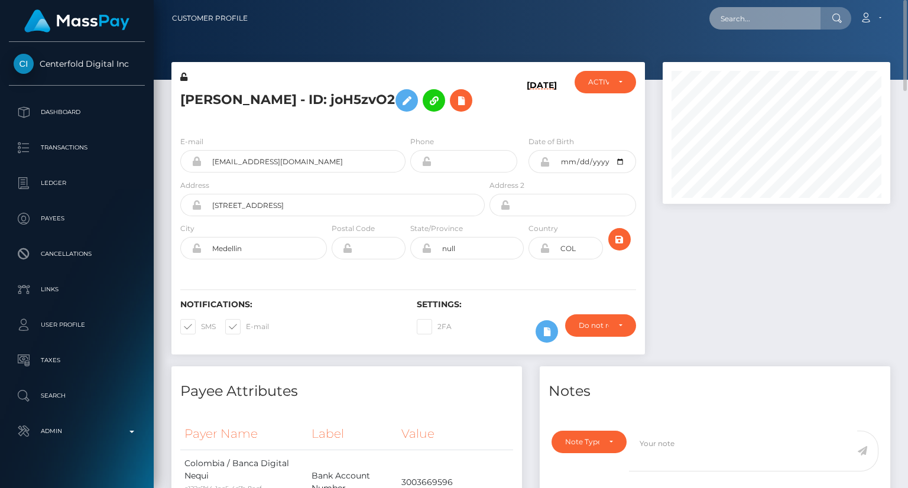
click at [757, 13] on input "text" at bounding box center [764, 18] width 111 height 22
paste input "MSPaff7ff5bfd70cb0"
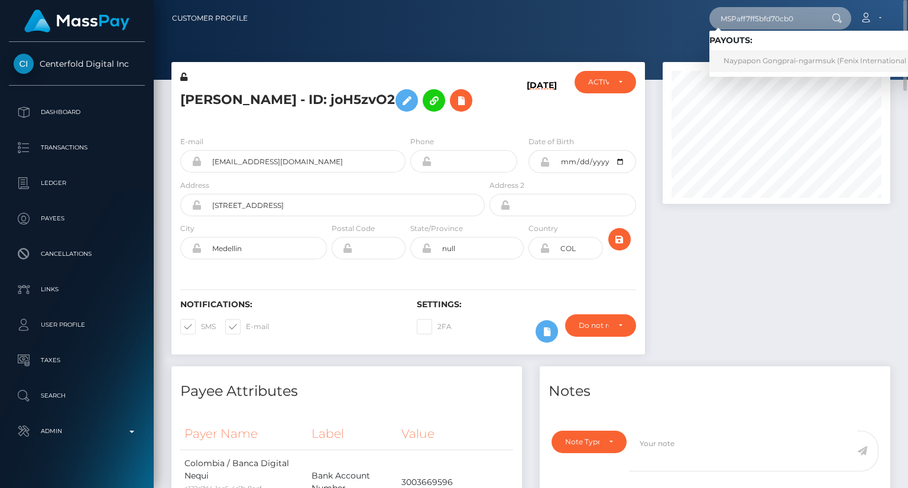
type input "MSPaff7ff5bfd70cb0"
click at [770, 62] on link "Naypapon Gongprai-ngarmsuk (Fenix International Limited - )" at bounding box center [833, 61] width 249 height 22
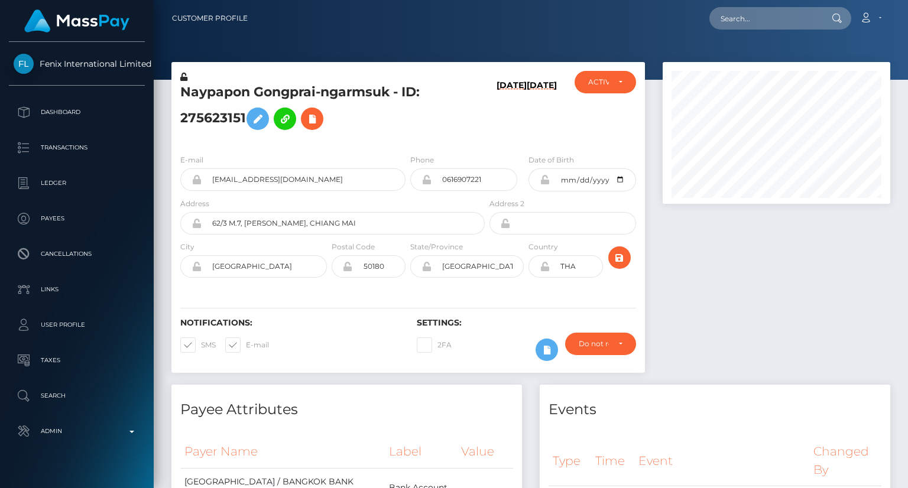
scroll to position [142, 227]
click at [790, 27] on input "text" at bounding box center [764, 18] width 111 height 22
paste input "MSPaff7ff5bfd70cb0"
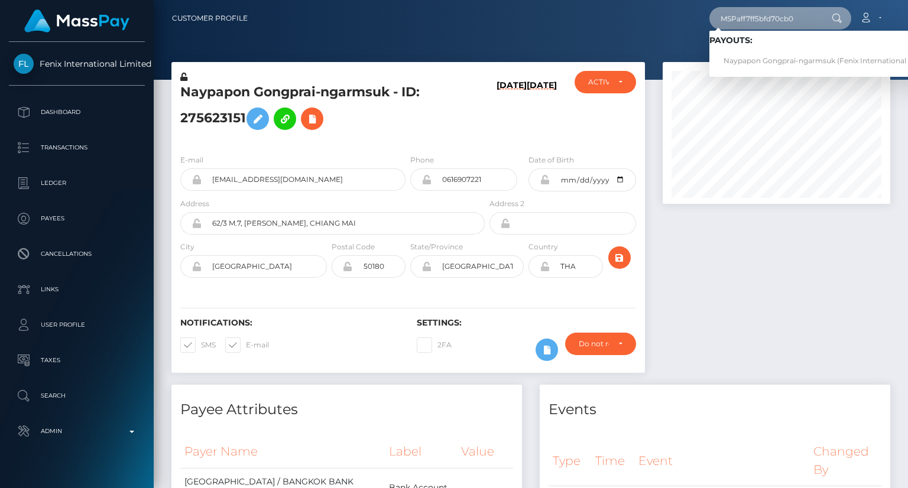
type input "MSPaff7ff5bfd70cb0"
click at [740, 277] on div at bounding box center [776, 223] width 245 height 323
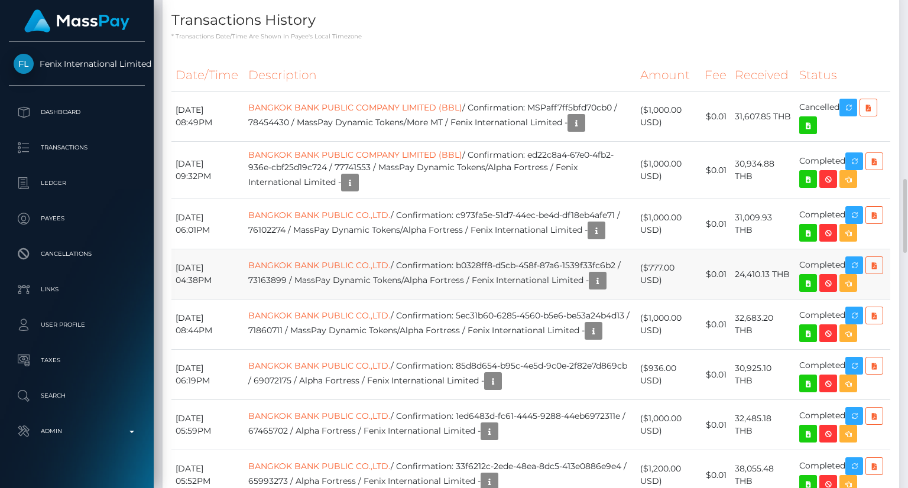
scroll to position [1005, 0]
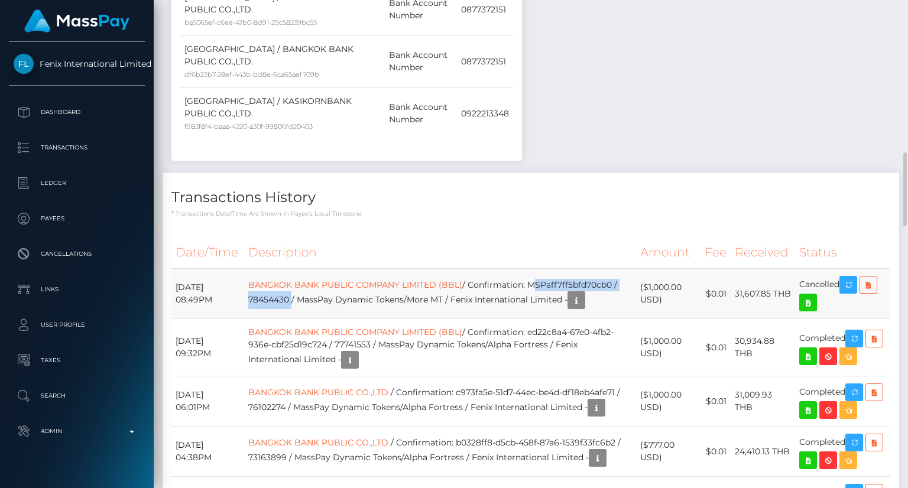
drag, startPoint x: 548, startPoint y: 157, endPoint x: 314, endPoint y: 173, distance: 234.1
click at [314, 269] on td "BANGKOK BANK PUBLIC COMPANY LIMITED (BBL) / Confirmation: MSPaff7ff5bfd70cb0 / …" at bounding box center [440, 294] width 392 height 50
copy td "MSPaff7ff5bfd70cb0 / 78454430"
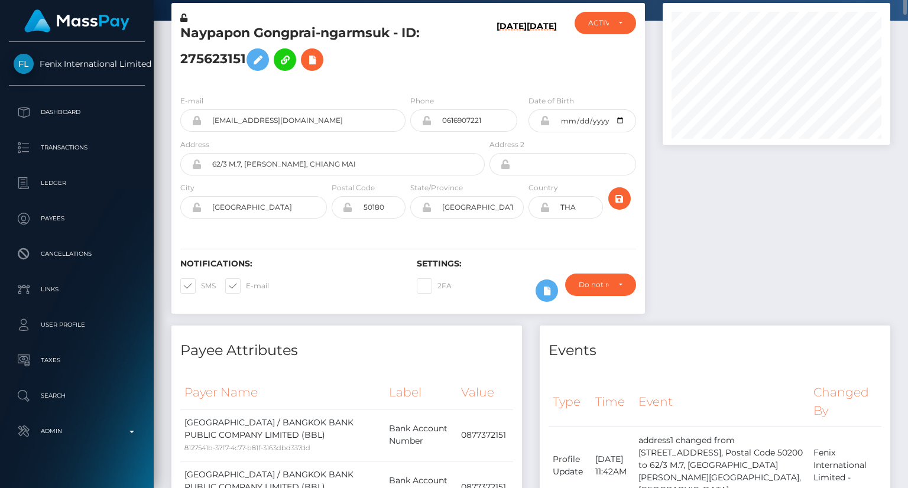
scroll to position [0, 0]
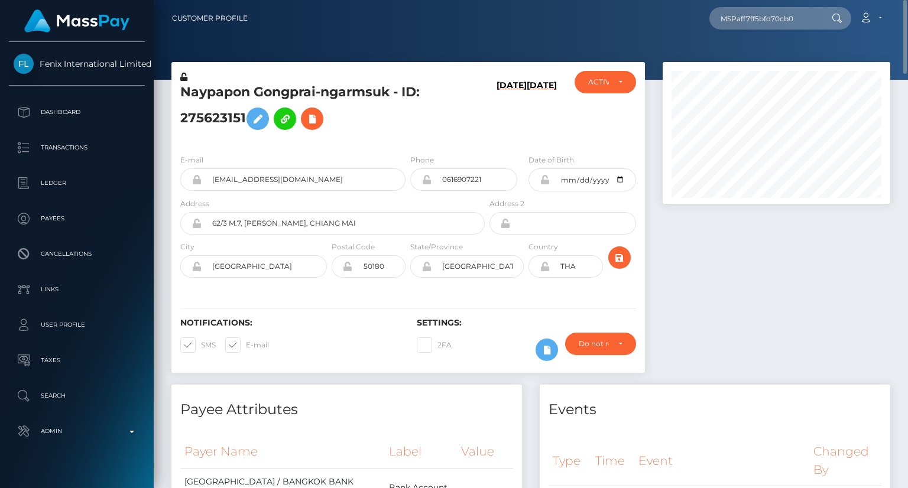
click at [277, 85] on h5 "Naypapon Gongprai-ngarmsuk - ID: 275623151" at bounding box center [329, 109] width 298 height 53
copy h5 "Naypapon Gongprai-ngarmsuk - ID: 275623151"
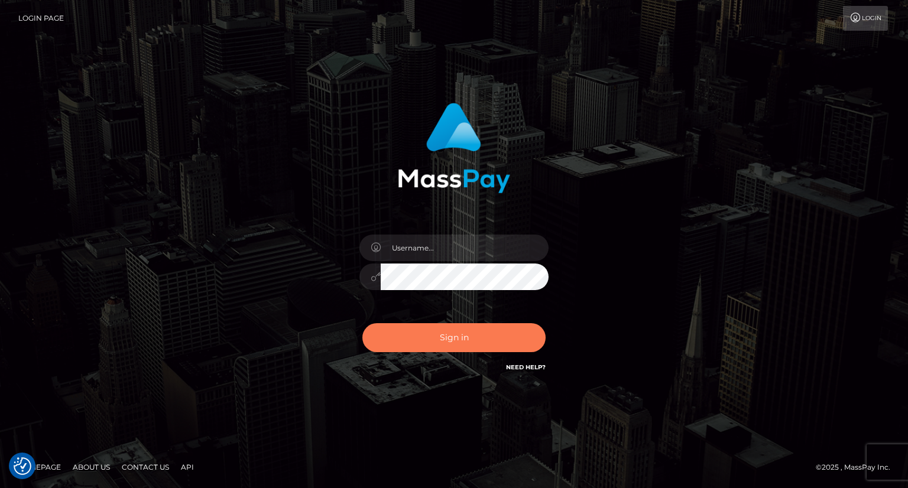
click at [478, 342] on button "Sign in" at bounding box center [453, 337] width 183 height 29
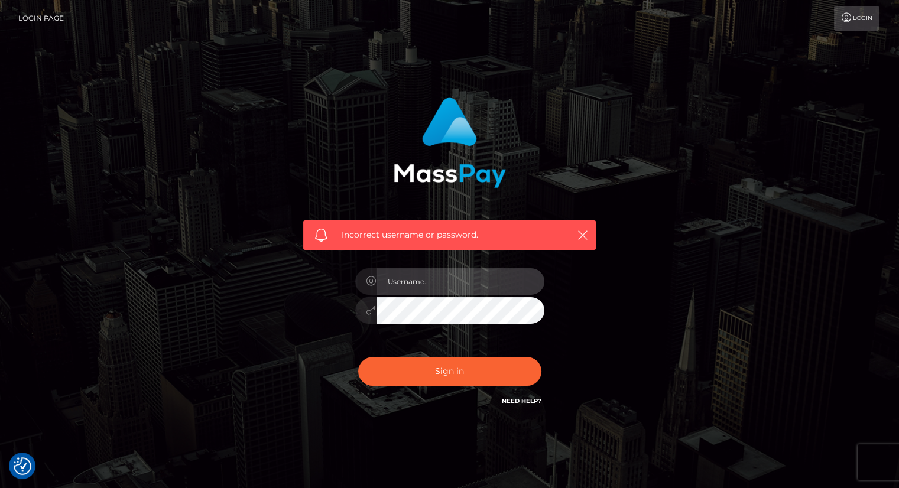
type input "carolina"
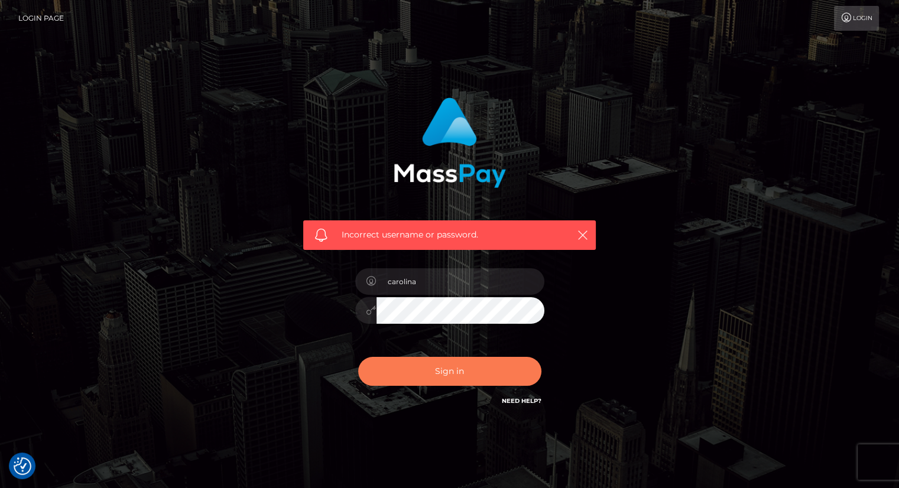
click at [471, 372] on button "Sign in" at bounding box center [449, 371] width 183 height 29
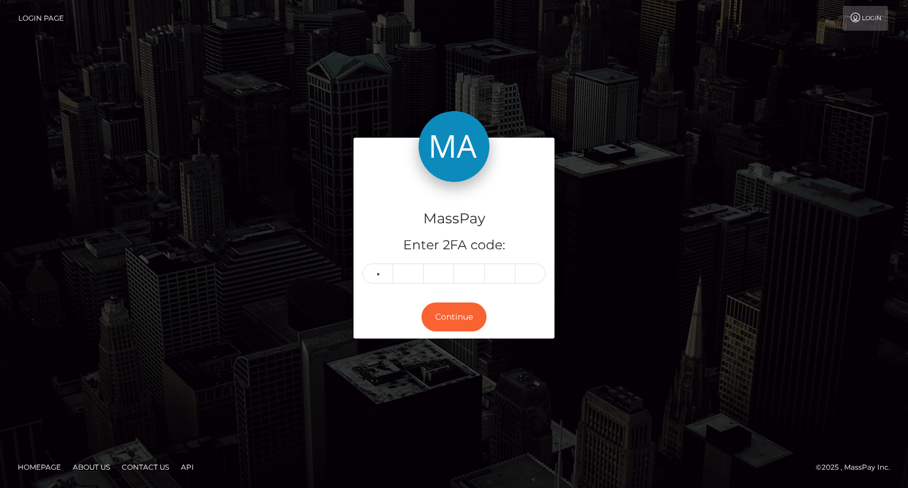
type input "8"
type input "6"
type input "4"
type input "6"
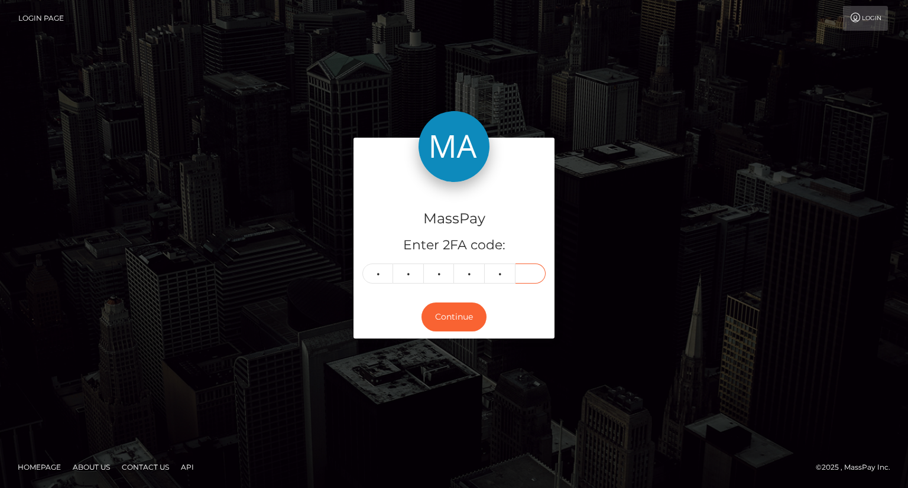
type input "1"
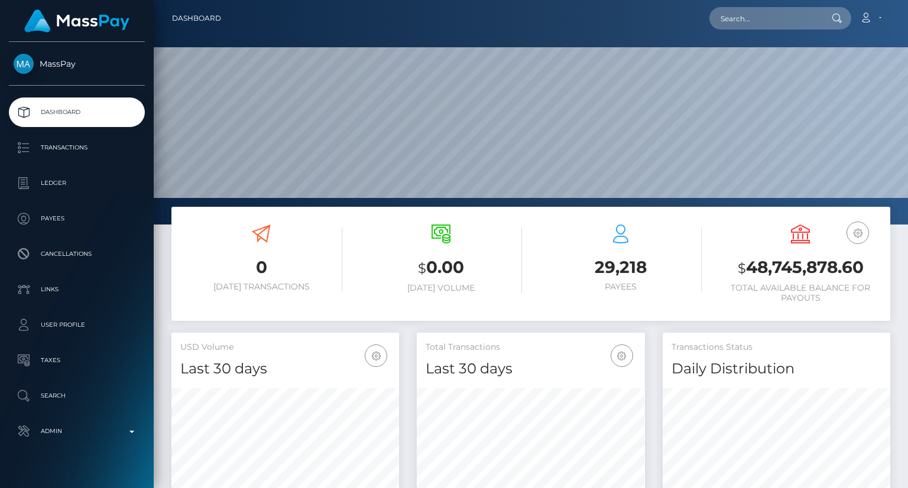
scroll to position [209, 227]
click at [808, 15] on input "MSPb58410cecd44980" at bounding box center [764, 18] width 111 height 22
click at [766, 18] on input "MSPb58410cecd44980" at bounding box center [764, 18] width 111 height 22
paste input "fcfcfd96a41642b"
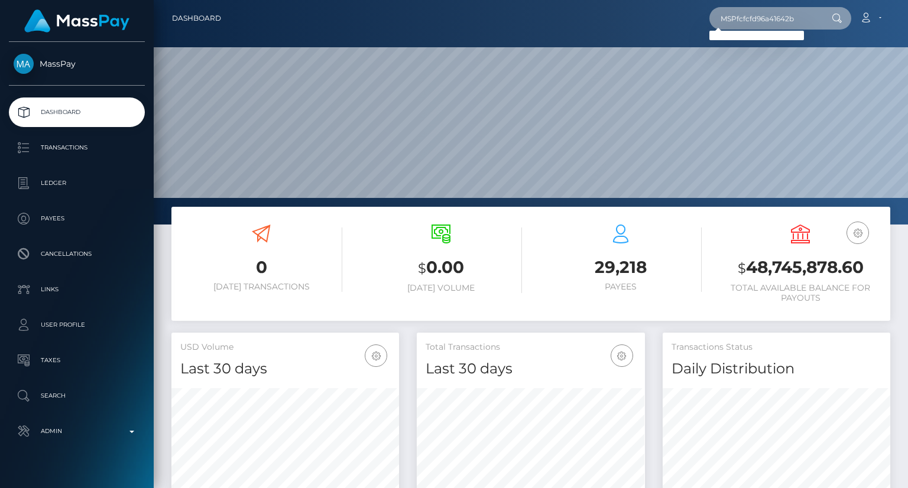
click at [783, 25] on input "MSPfcfcfd96a41642b" at bounding box center [764, 18] width 111 height 22
paste input "8bbd6f5cf6d15e9"
click at [780, 24] on input "MSP8bbd6f5cf6d15e9" at bounding box center [764, 18] width 111 height 22
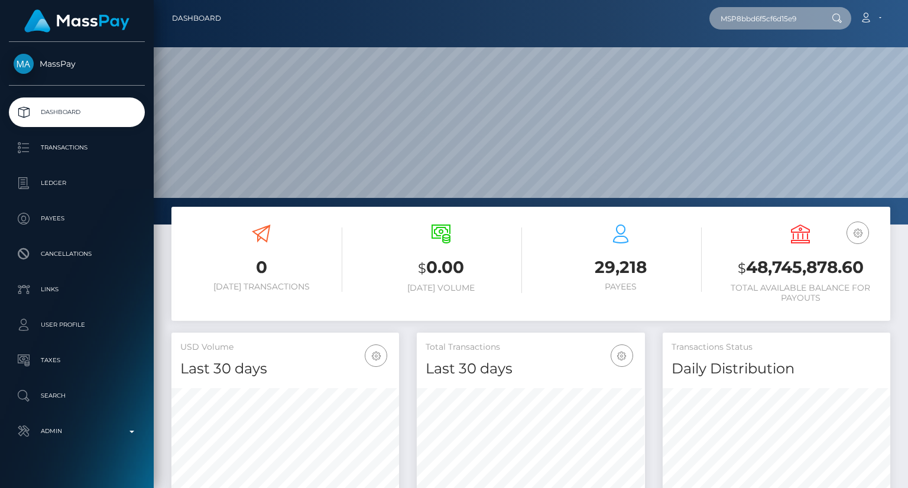
paste input "998d9aaef0bff33"
click at [785, 16] on input "MSP998d9aaef0bff33" at bounding box center [764, 18] width 111 height 22
click at [749, 16] on input "MSP998d9aaef0bff33" at bounding box center [764, 18] width 111 height 22
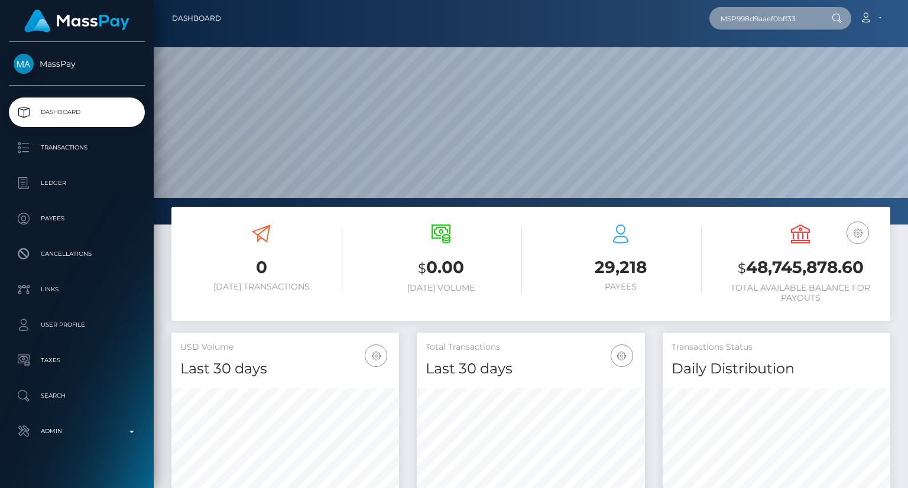
paste input "8bbd6f5cf6d15e9"
type input "MSP8bbd6f5cf6d15e9"
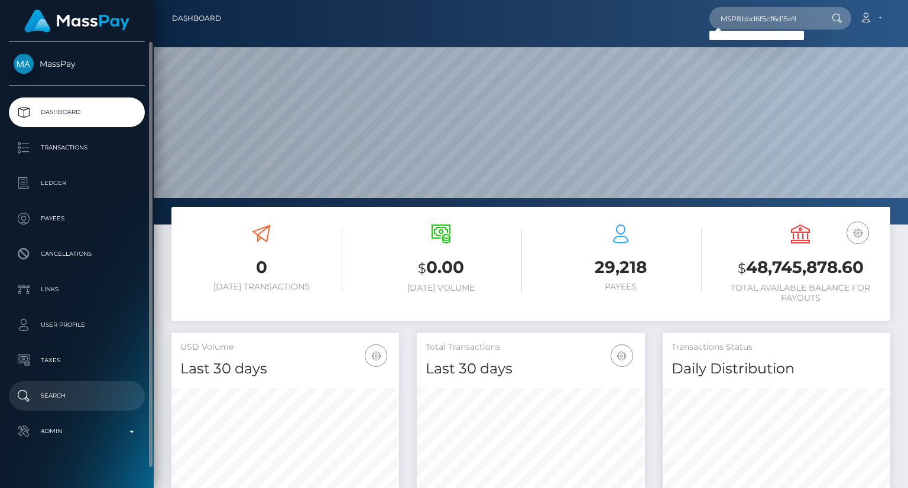
click at [66, 394] on p "Search" at bounding box center [77, 396] width 127 height 18
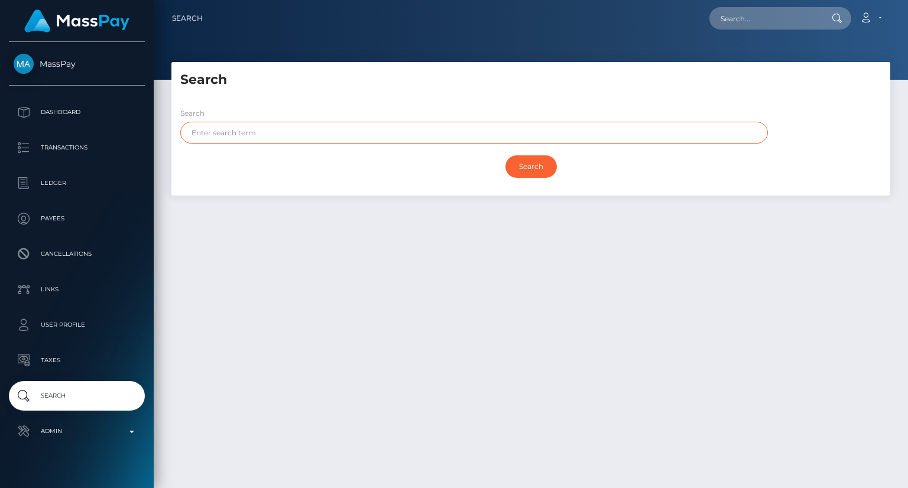
click at [348, 139] on input "text" at bounding box center [474, 133] width 588 height 22
paste input "DA SILVA"
type input "DA SILVA"
click at [524, 171] on input "Search" at bounding box center [530, 166] width 51 height 22
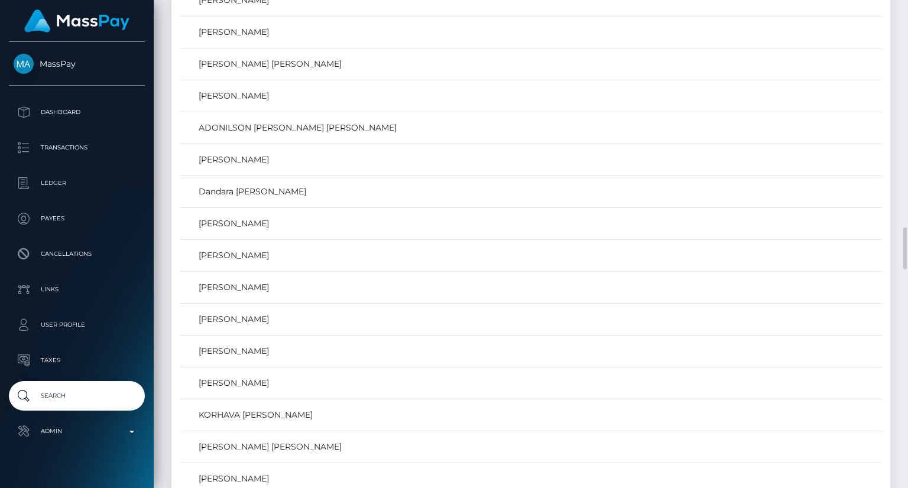
scroll to position [2187, 0]
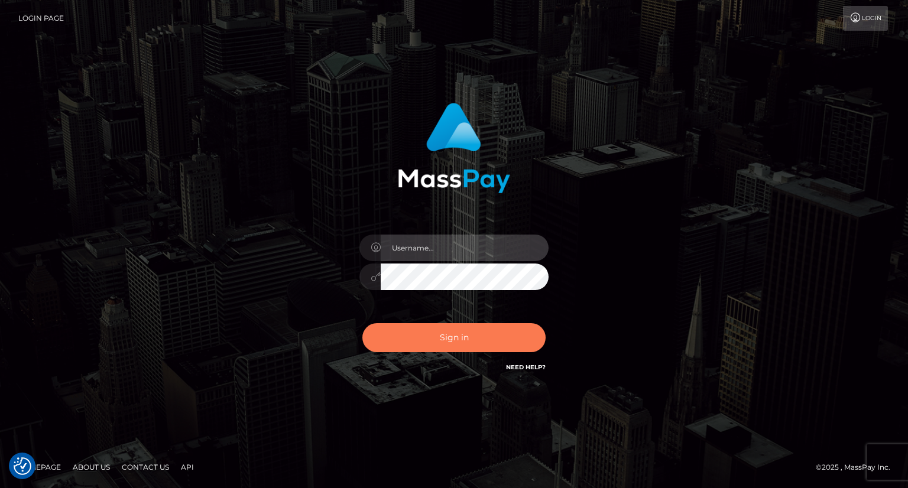
type input "carolina"
click at [471, 337] on button "Sign in" at bounding box center [453, 337] width 183 height 29
